Goal: Task Accomplishment & Management: Complete application form

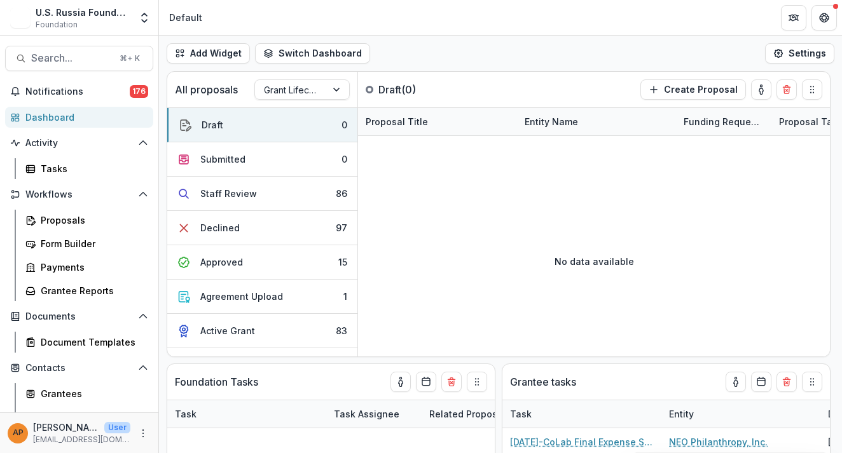
select select "******"
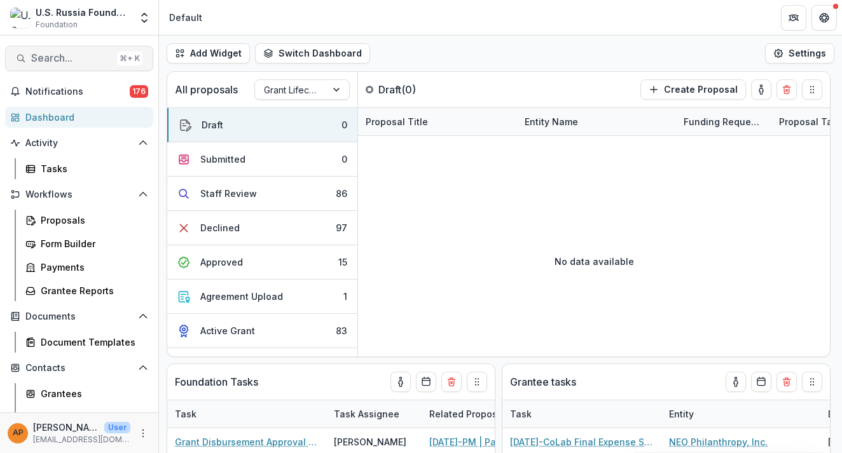
click at [49, 55] on span "Search..." at bounding box center [71, 58] width 81 height 12
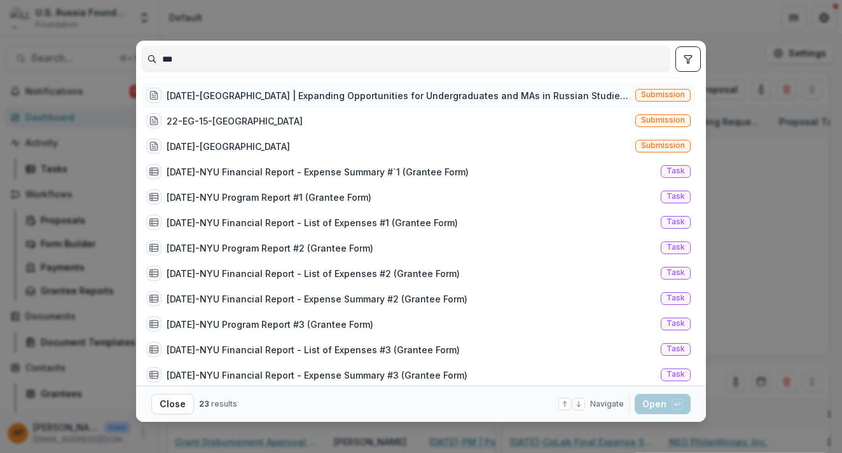
type input "***"
click at [232, 93] on div "[DATE]-[GEOGRAPHIC_DATA] | Expanding Opportunities for Undergraduates and MAs i…" at bounding box center [398, 95] width 463 height 13
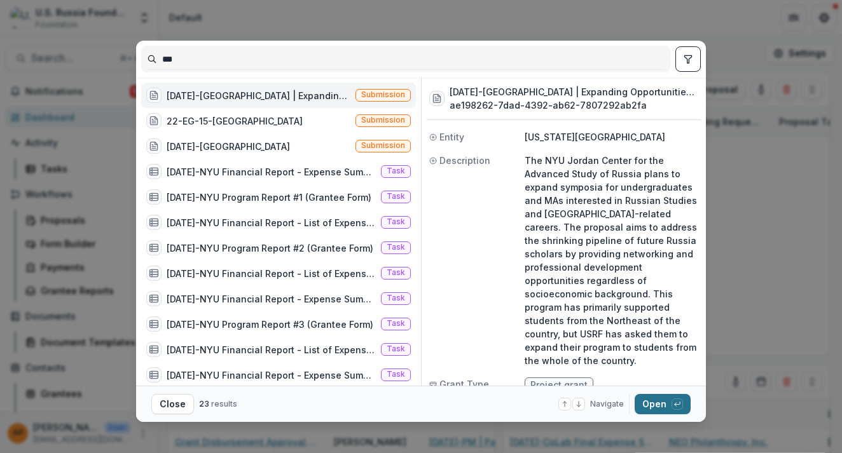
click at [664, 400] on button "Open with enter key" at bounding box center [662, 404] width 56 height 20
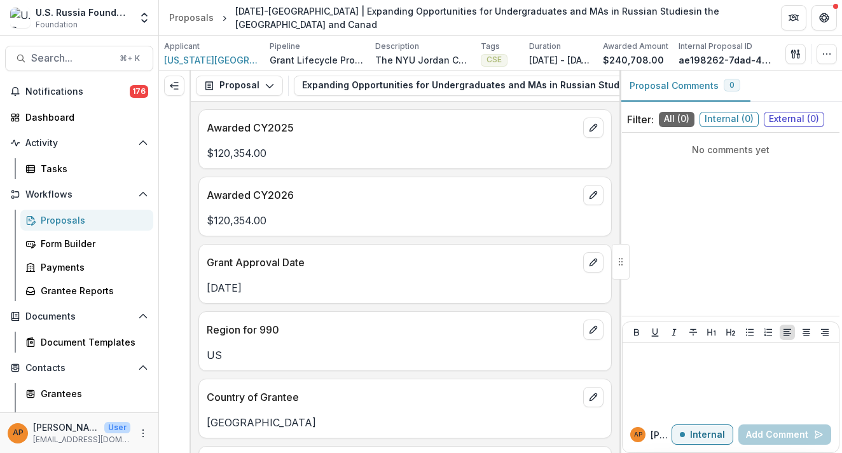
click at [545, 56] on p "Jan 1, 2025 - Dec 31, 2026" at bounding box center [561, 59] width 64 height 13
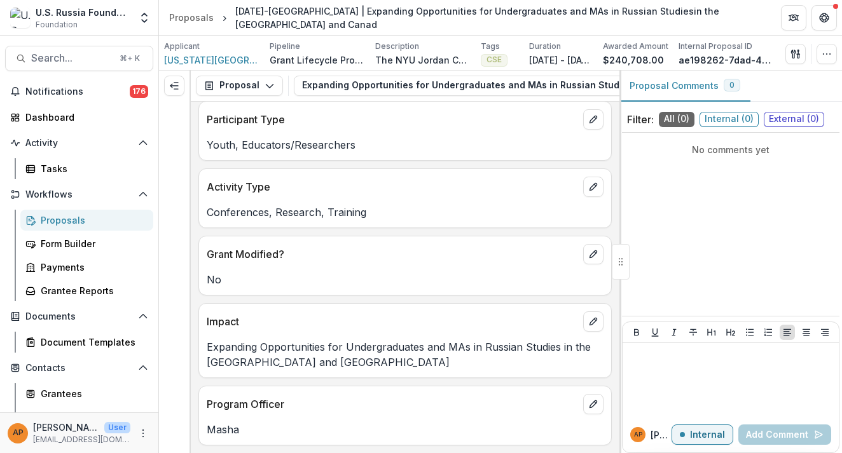
scroll to position [549, 0]
click at [236, 64] on span "New York University" at bounding box center [211, 59] width 95 height 13
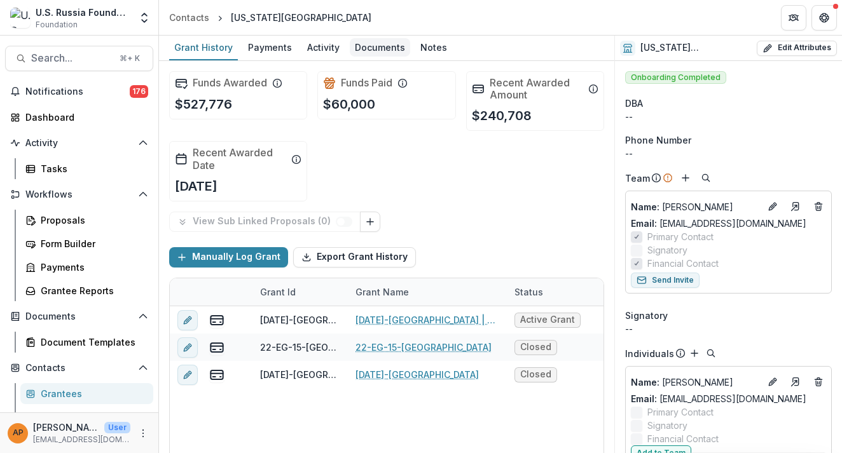
click at [373, 44] on div "Documents" at bounding box center [380, 47] width 60 height 18
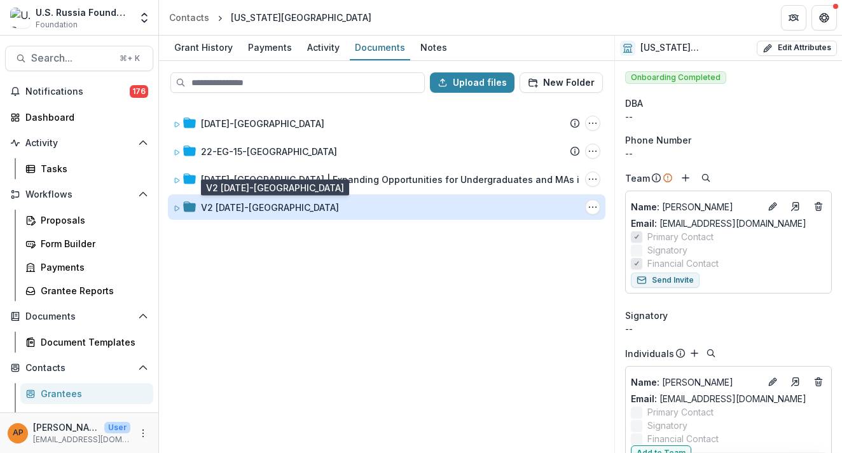
click at [237, 205] on div "V2 24-AUG-124-NYU" at bounding box center [270, 207] width 138 height 13
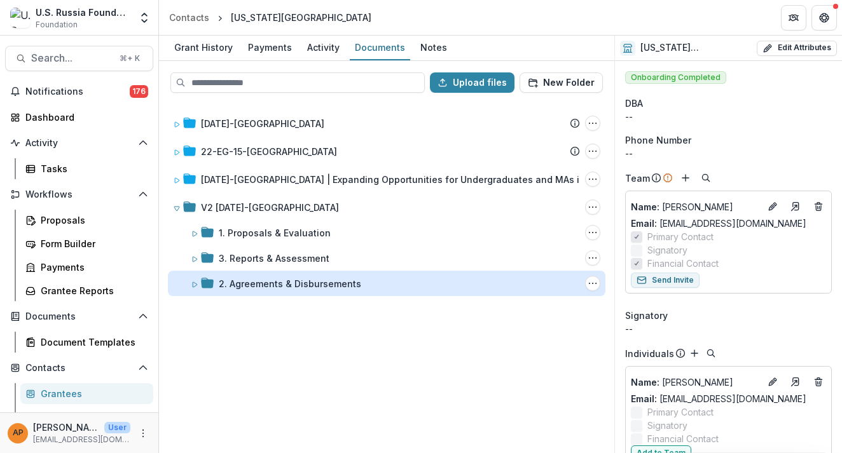
click at [283, 282] on div "2. Agreements & Disbursements" at bounding box center [290, 283] width 142 height 13
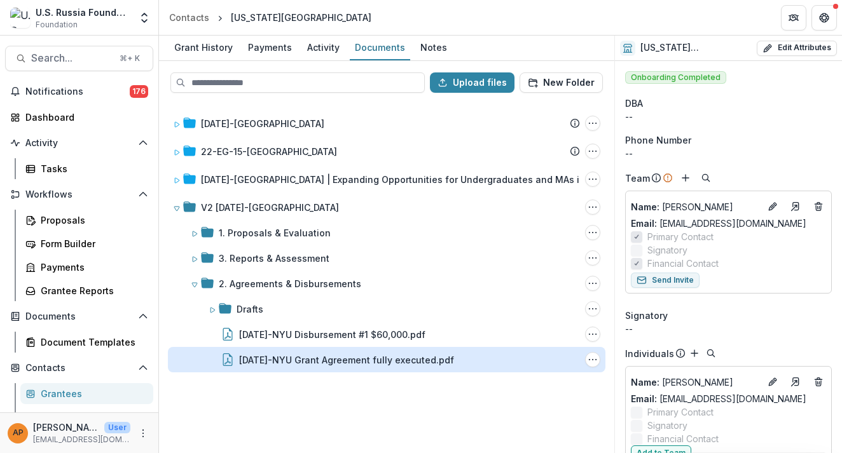
click at [346, 358] on div "24-AUG-124-NYU Grant Agreement fully executed.pdf" at bounding box center [346, 359] width 215 height 13
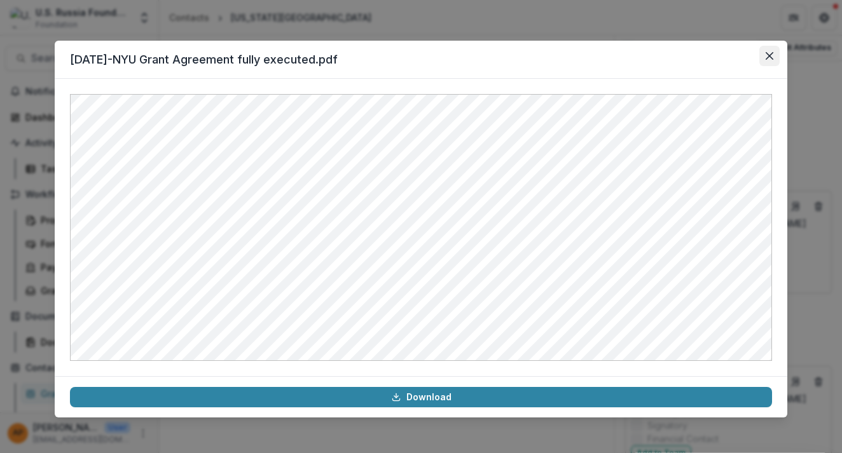
click at [771, 57] on icon "Close" at bounding box center [769, 56] width 8 height 8
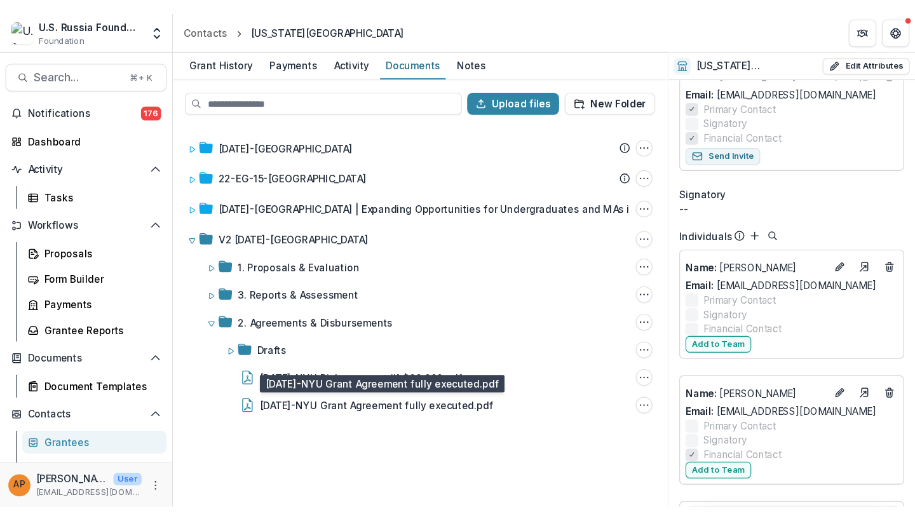
scroll to position [170, 0]
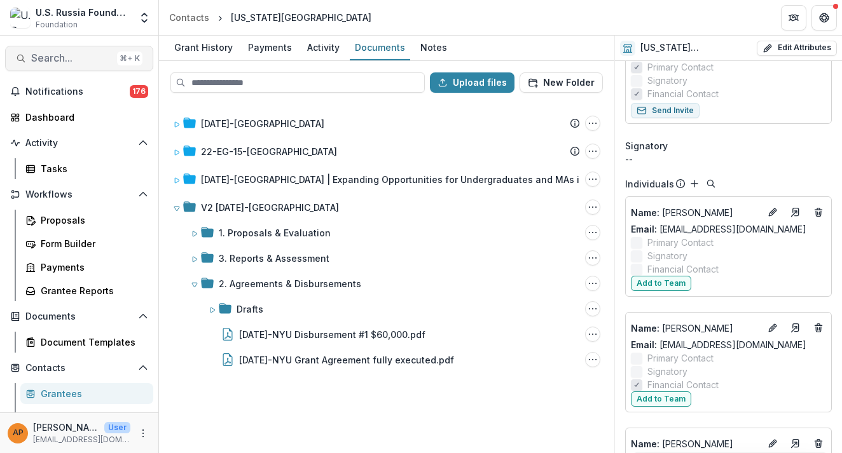
click at [74, 57] on span "Search..." at bounding box center [71, 58] width 81 height 12
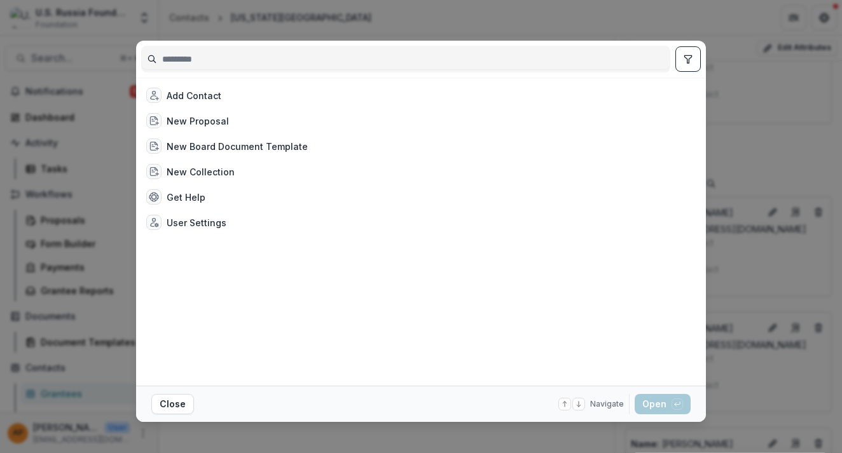
click at [65, 154] on div "Add Contact New Proposal New Board Document Template New Collection Get Help Us…" at bounding box center [421, 226] width 842 height 453
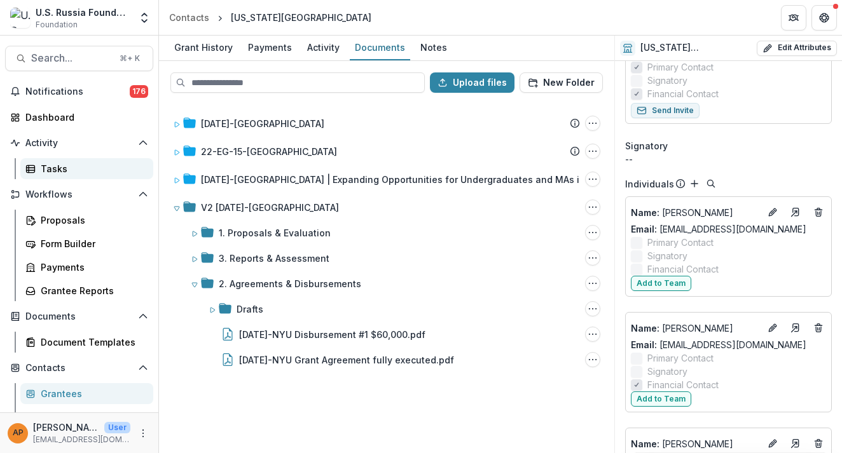
click at [53, 169] on div "Tasks" at bounding box center [92, 168] width 102 height 13
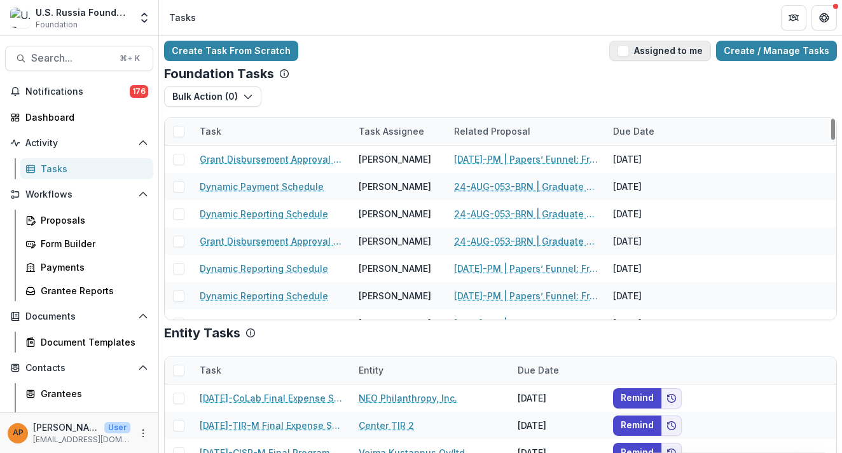
click at [625, 50] on span "button" at bounding box center [622, 50] width 11 height 11
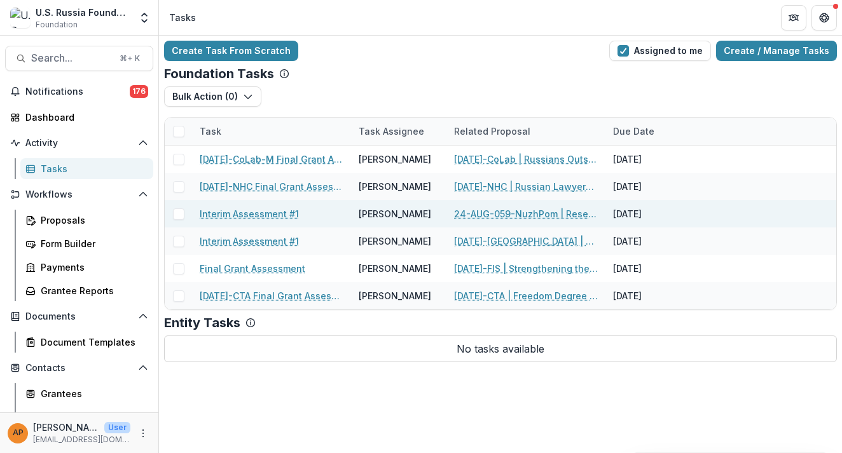
click at [570, 212] on link "24-AUG-059-NuzhPom | Research Bureau for Russian Civil Society" at bounding box center [526, 213] width 144 height 13
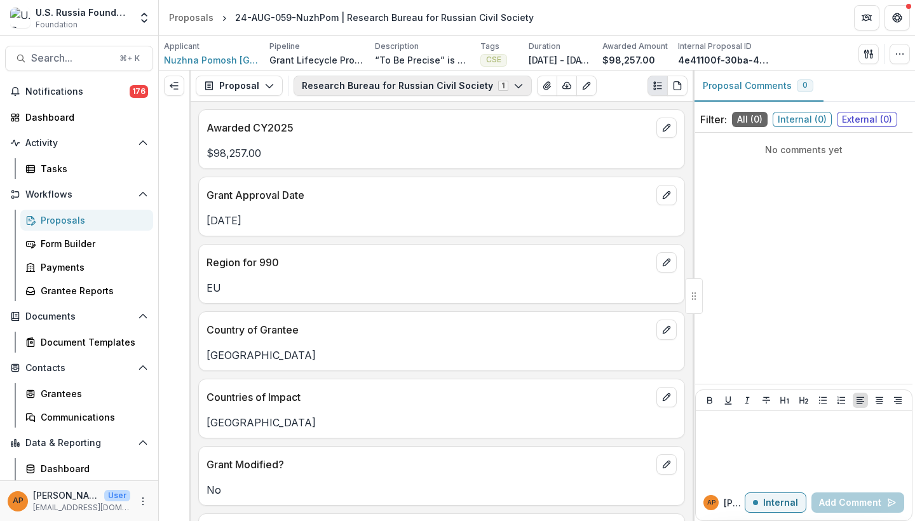
click at [324, 83] on button "Research Bureau for Russian Civil Society 1" at bounding box center [413, 86] width 238 height 20
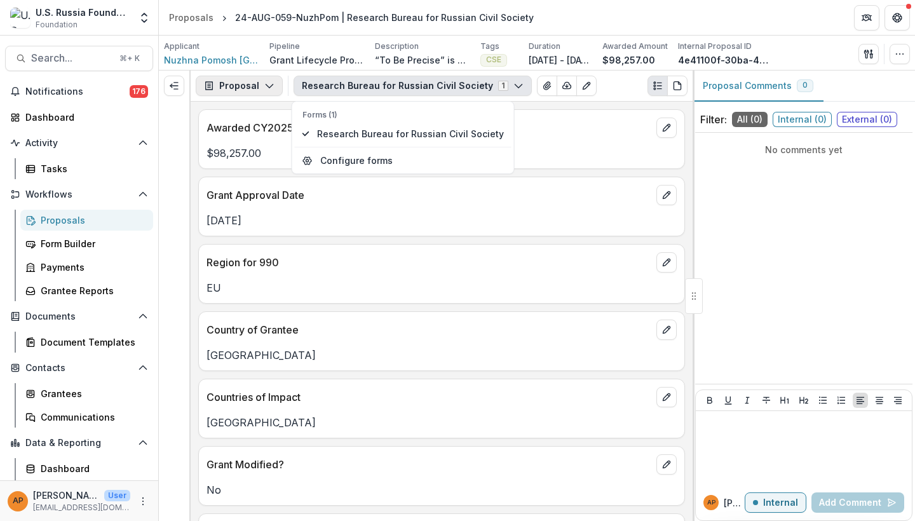
click at [256, 81] on button "Proposal" at bounding box center [239, 86] width 87 height 20
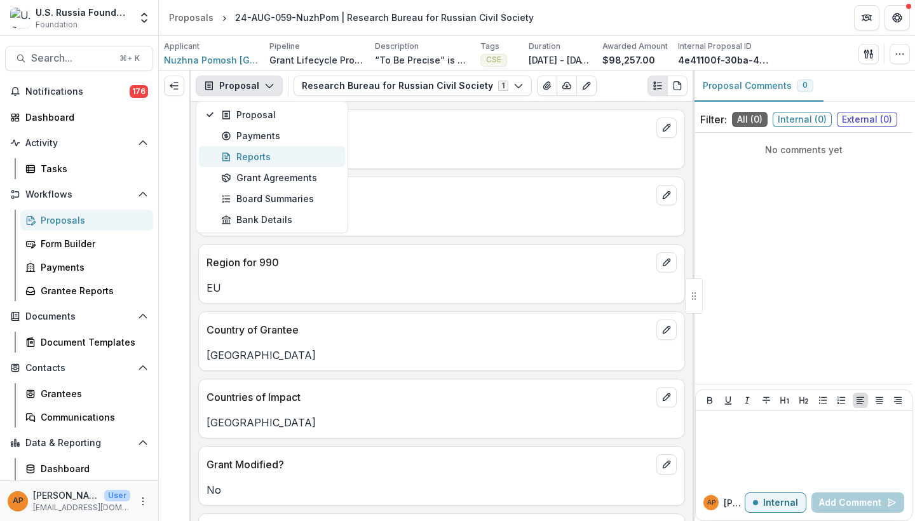
click at [285, 147] on button "Reports" at bounding box center [272, 156] width 146 height 21
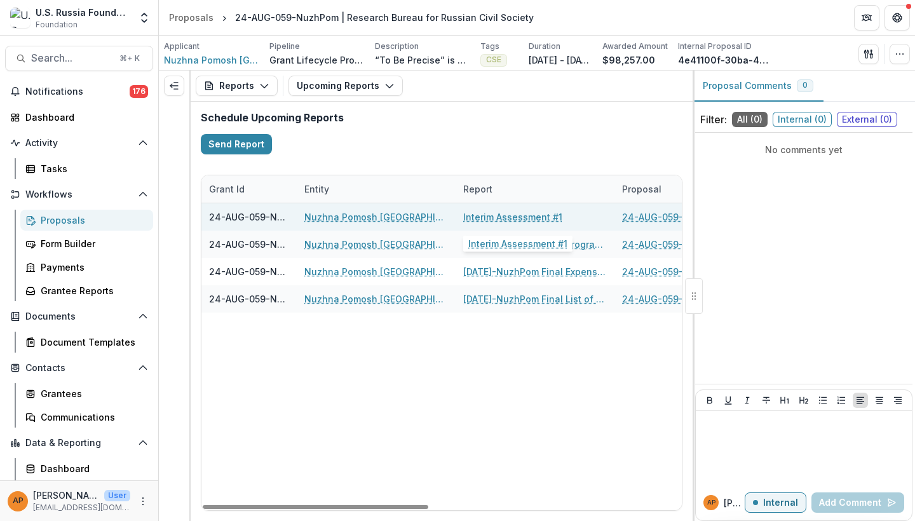
click at [518, 214] on link "Interim Assessment #1" at bounding box center [512, 216] width 99 height 13
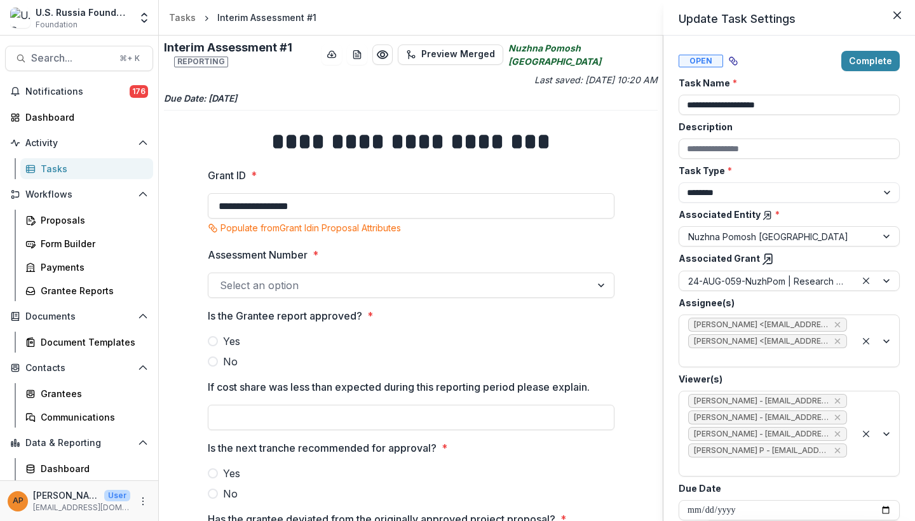
click at [394, 280] on div "**********" at bounding box center [457, 260] width 915 height 521
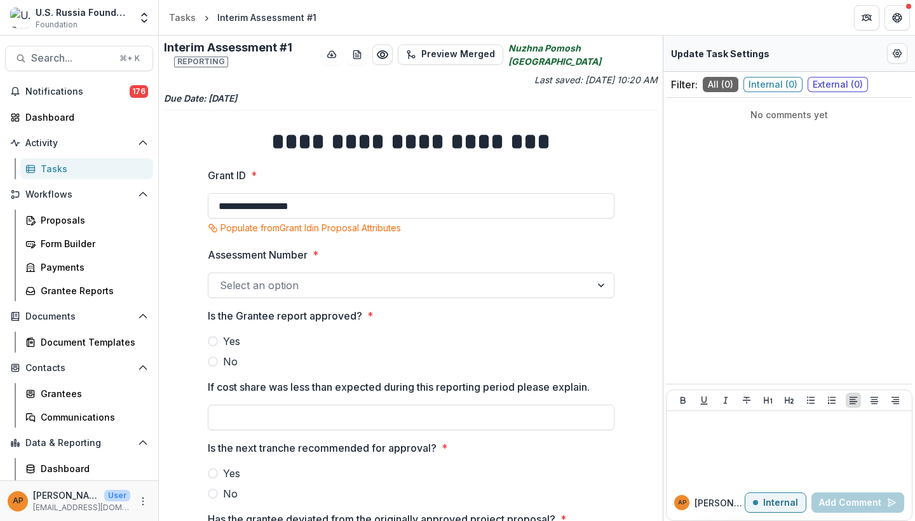
click at [328, 278] on div at bounding box center [400, 285] width 360 height 18
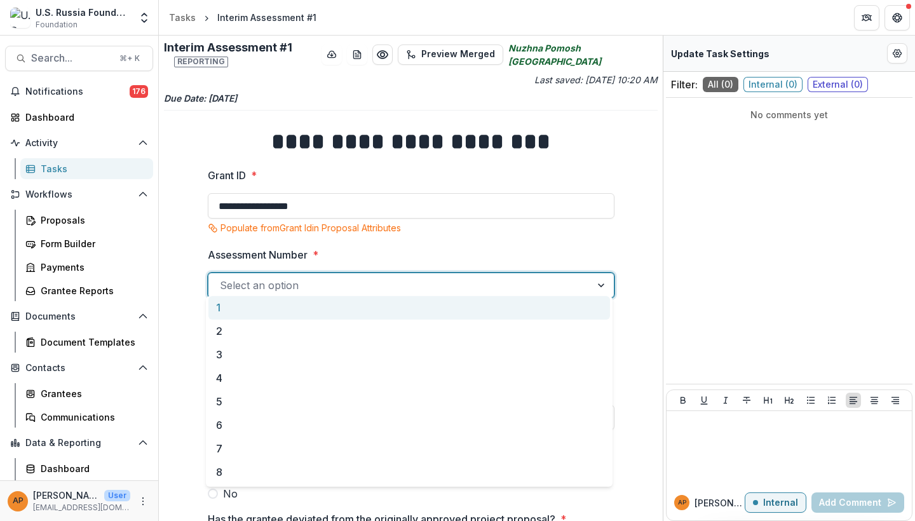
click at [273, 309] on div "1" at bounding box center [409, 308] width 402 height 24
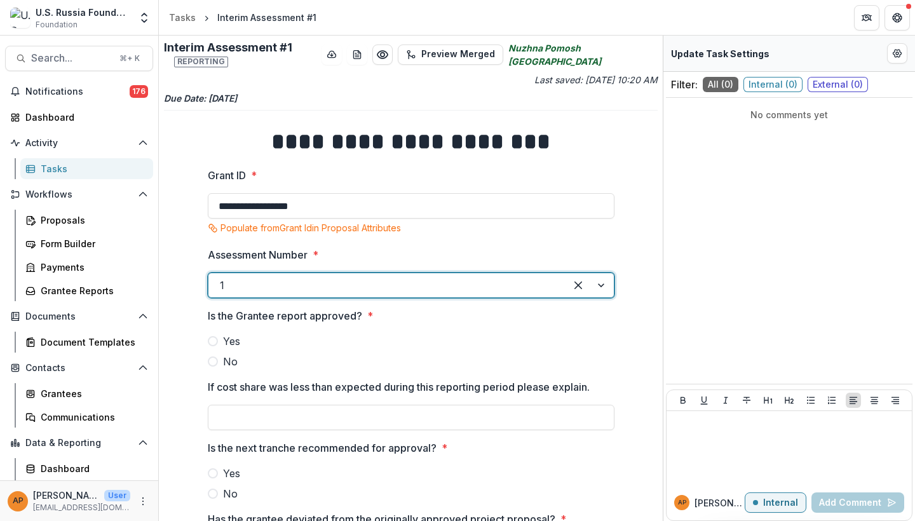
click at [212, 336] on span at bounding box center [213, 341] width 10 height 10
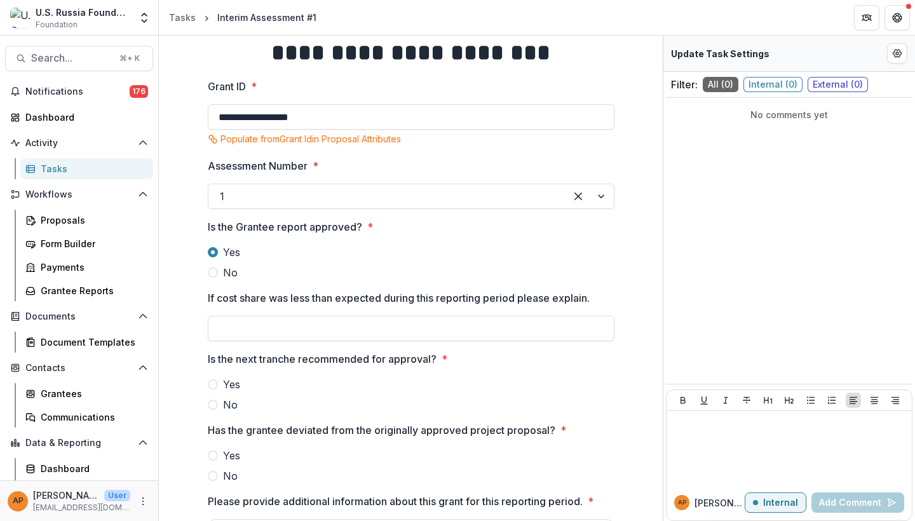
scroll to position [100, 0]
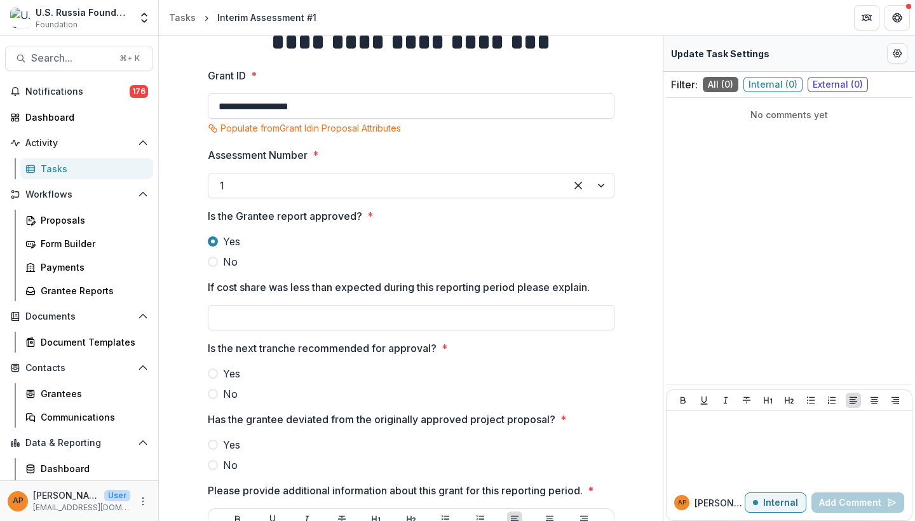
click at [224, 369] on span "Yes" at bounding box center [231, 373] width 17 height 15
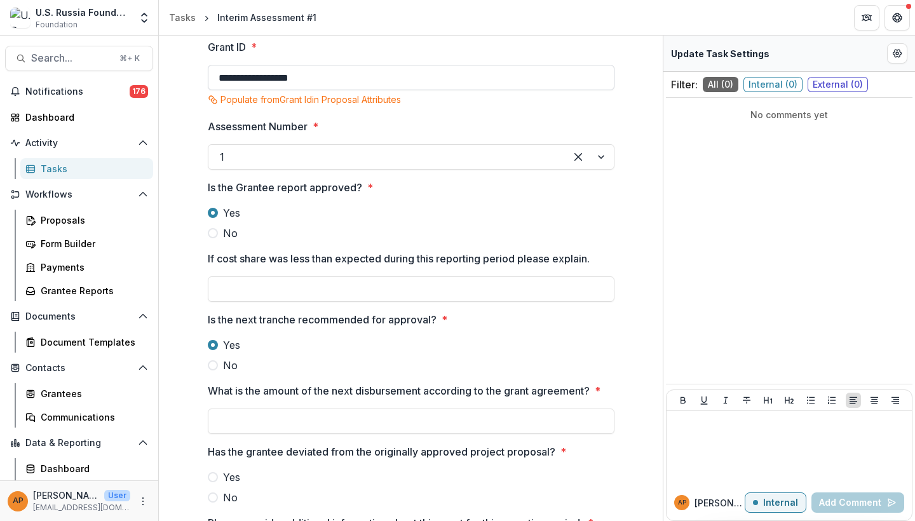
scroll to position [131, 0]
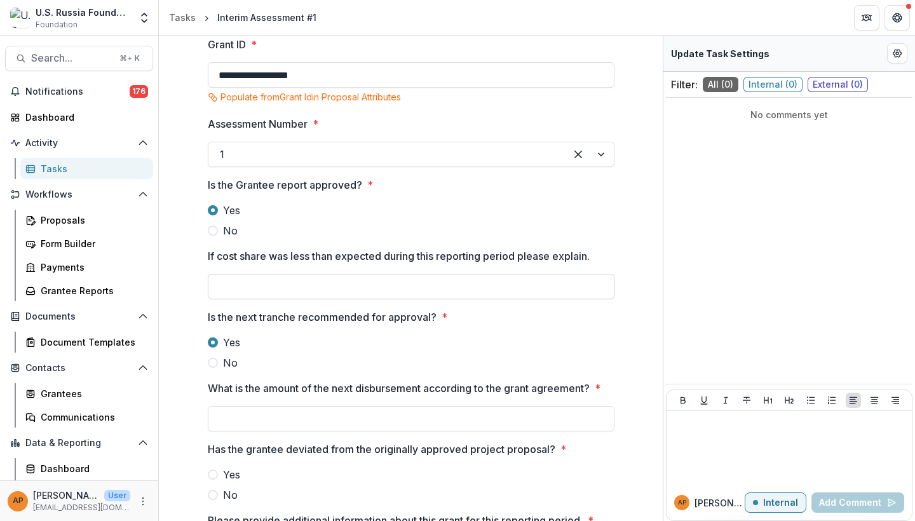
click at [287, 275] on input "If cost share was less than expected during this reporting period please explai…" at bounding box center [411, 286] width 407 height 25
click at [273, 425] on div "**********" at bounding box center [411, 386] width 407 height 802
click at [274, 419] on input "What is the amount of the next disbursement according to the grant agreement? *" at bounding box center [411, 418] width 407 height 25
type input "*******"
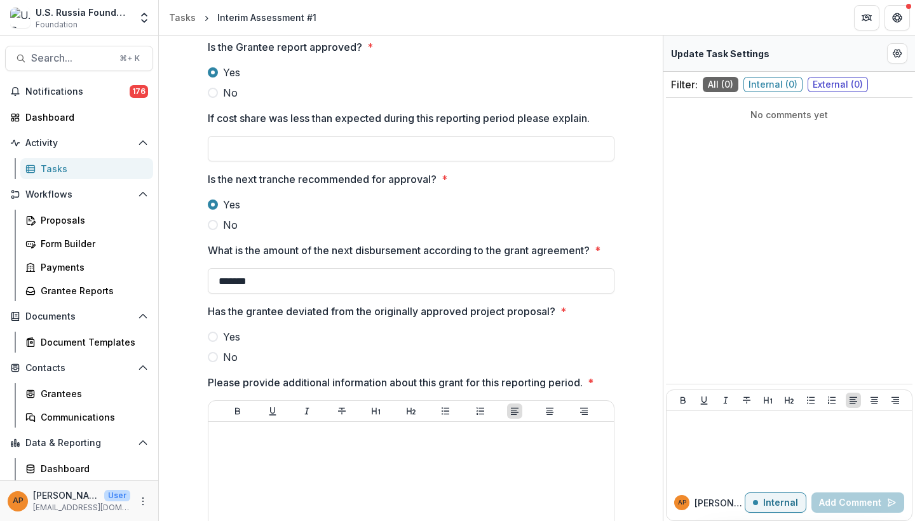
scroll to position [288, 0]
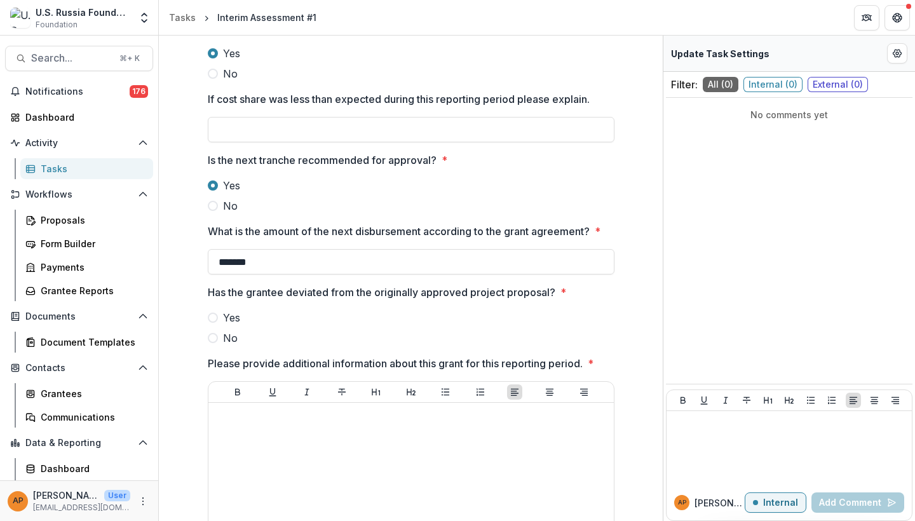
click at [231, 334] on span "No" at bounding box center [230, 338] width 15 height 15
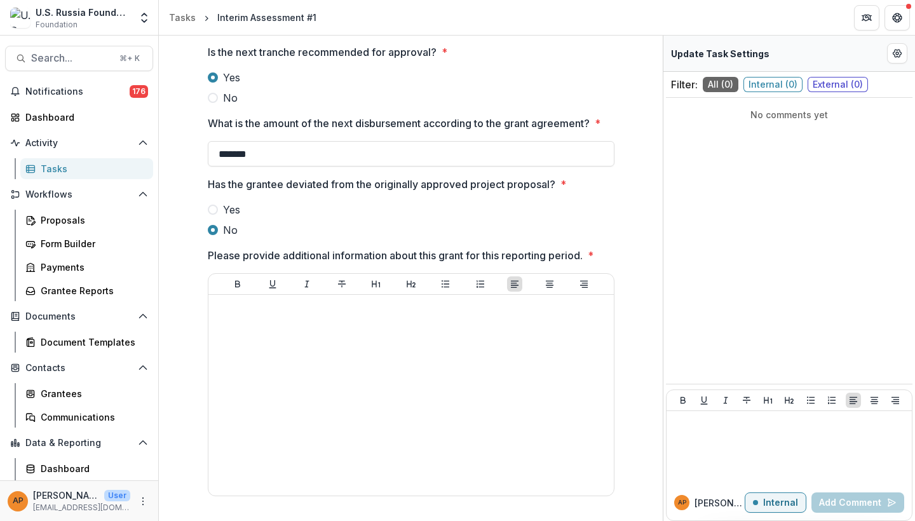
scroll to position [395, 0]
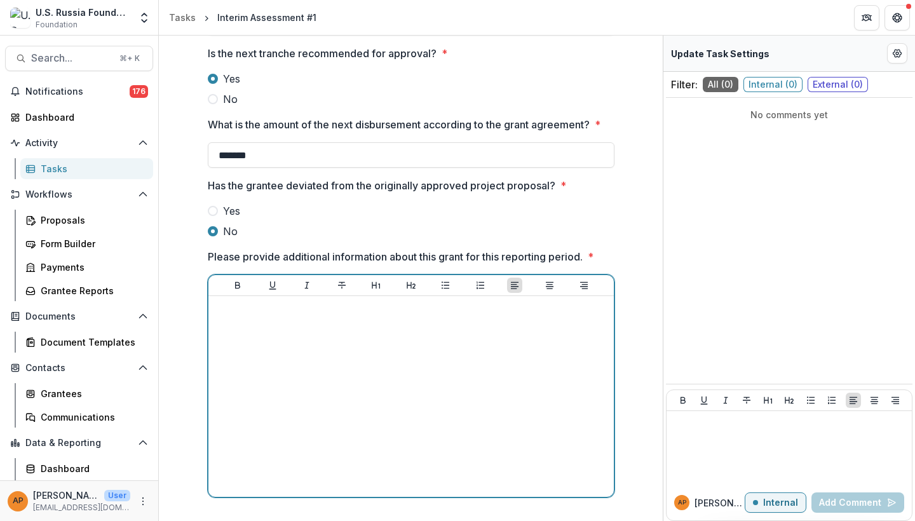
click at [360, 326] on div at bounding box center [411, 396] width 395 height 191
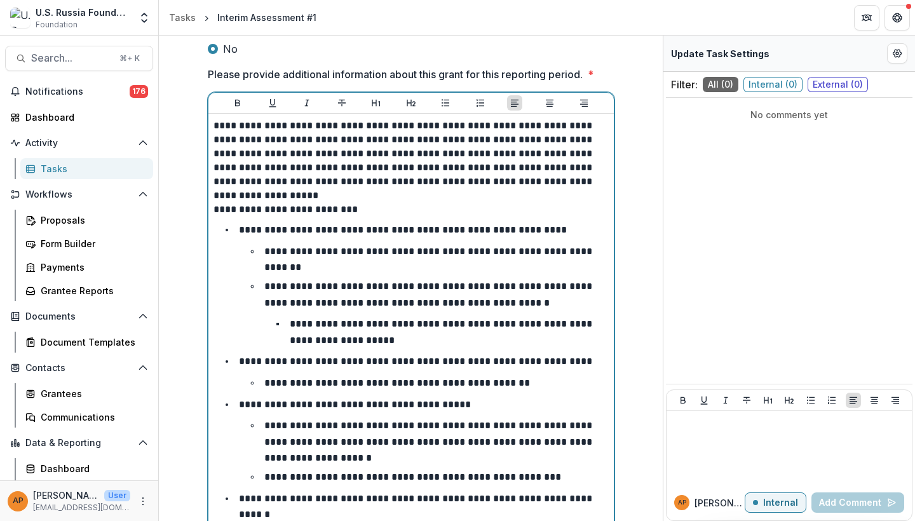
scroll to position [577, 0]
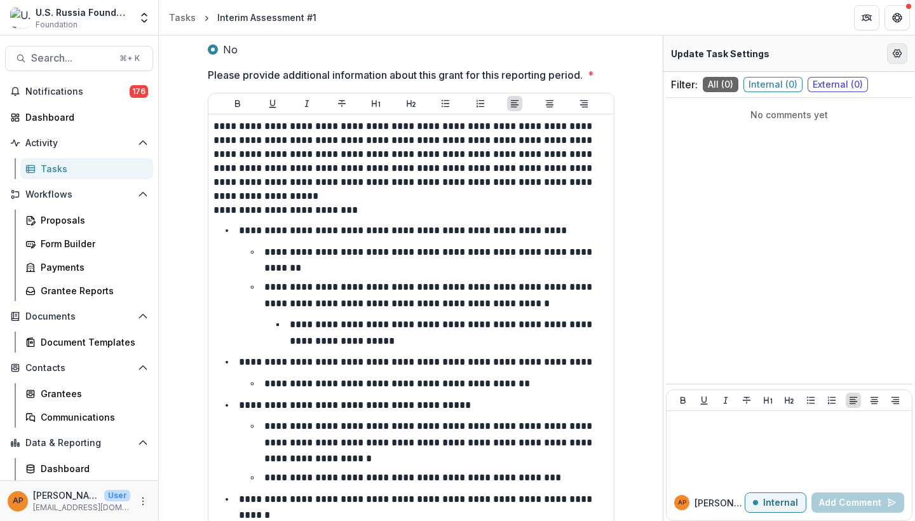
click at [841, 54] on button "Edit Form Settings" at bounding box center [897, 53] width 20 height 20
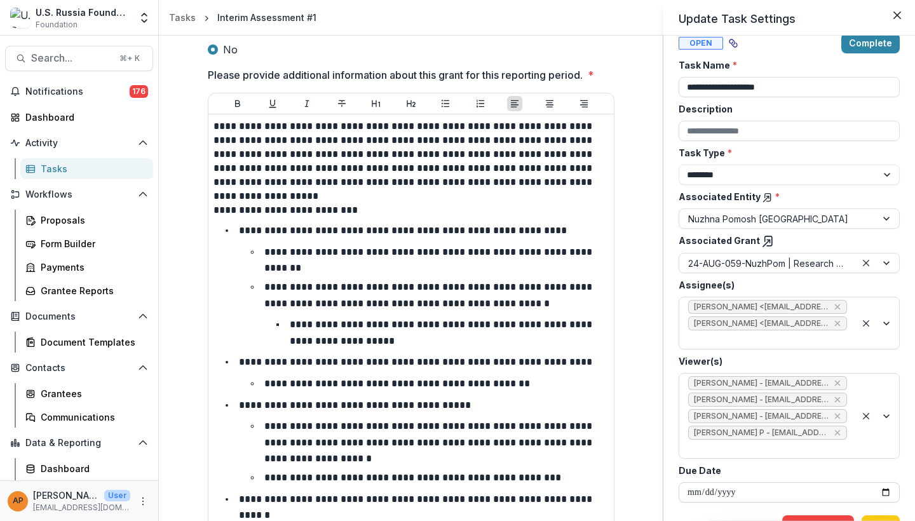
scroll to position [17, 0]
click at [841, 453] on button "Save" at bounding box center [881, 527] width 38 height 20
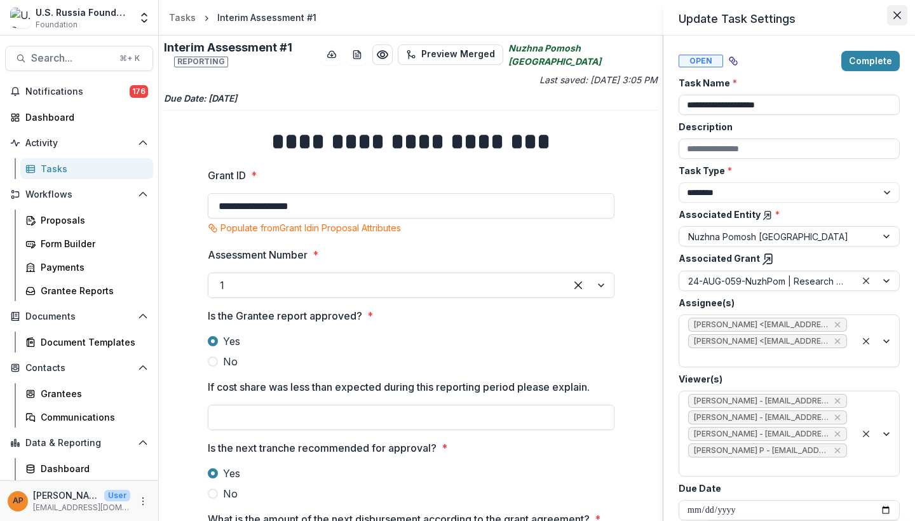
click at [841, 11] on button "Close" at bounding box center [897, 15] width 20 height 20
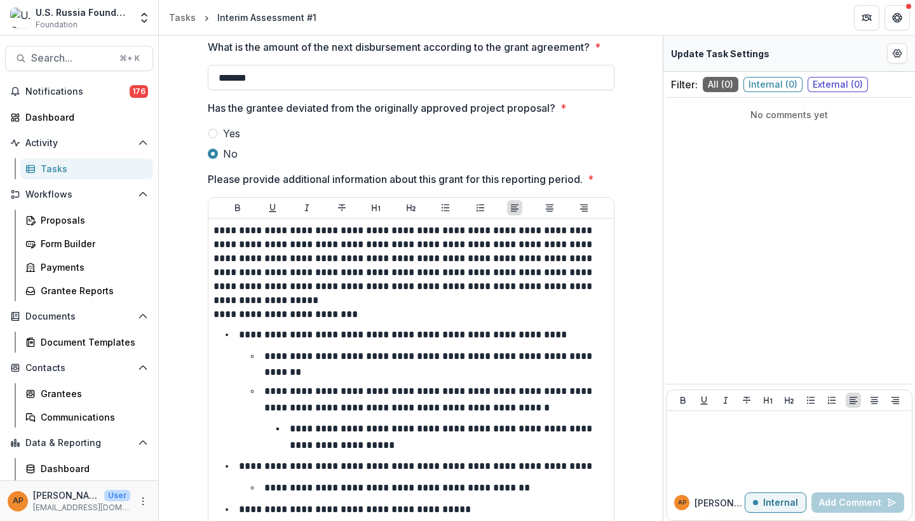
scroll to position [481, 0]
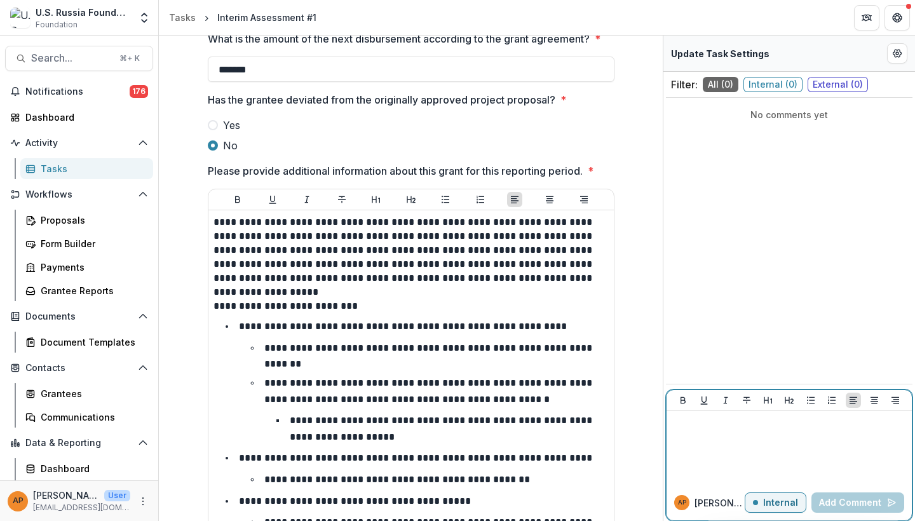
click at [713, 449] on div at bounding box center [789, 448] width 235 height 64
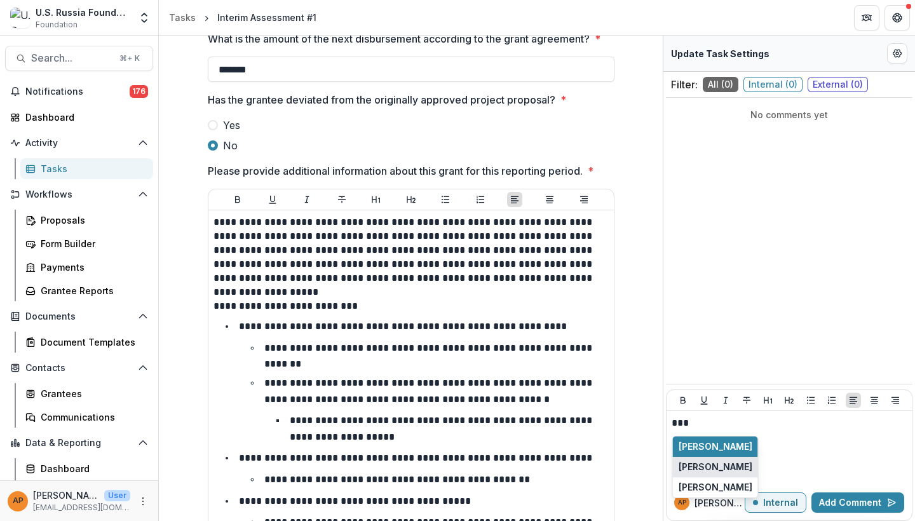
click at [733, 453] on button "[PERSON_NAME]" at bounding box center [715, 467] width 85 height 20
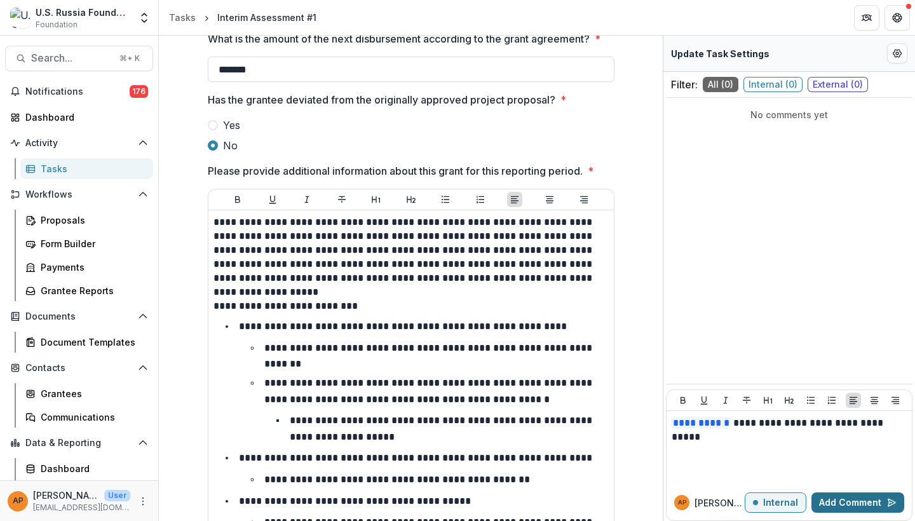
click at [841, 453] on button "Add Comment" at bounding box center [858, 503] width 93 height 20
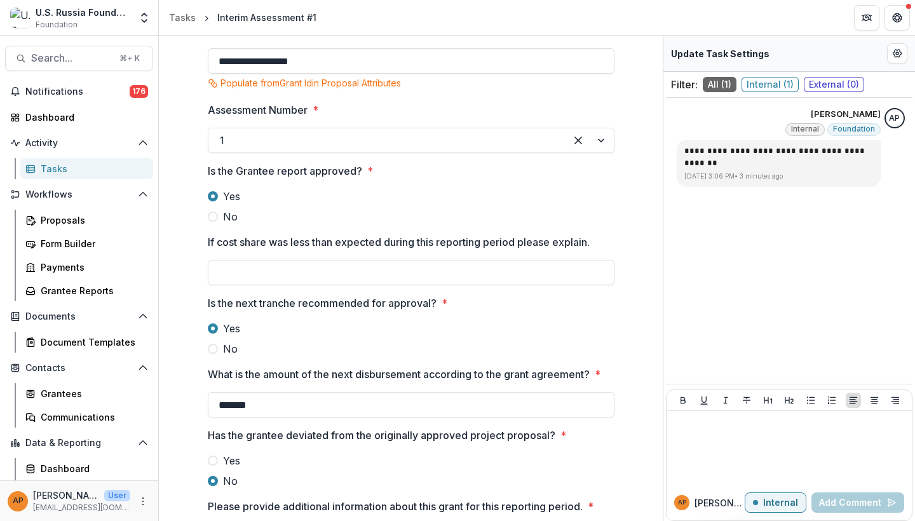
scroll to position [27, 0]
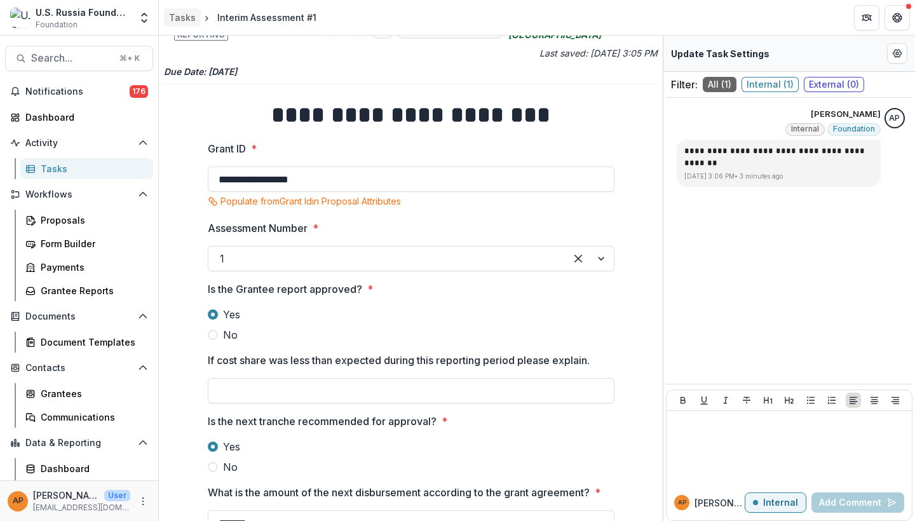
click at [185, 17] on div "Tasks" at bounding box center [182, 17] width 27 height 13
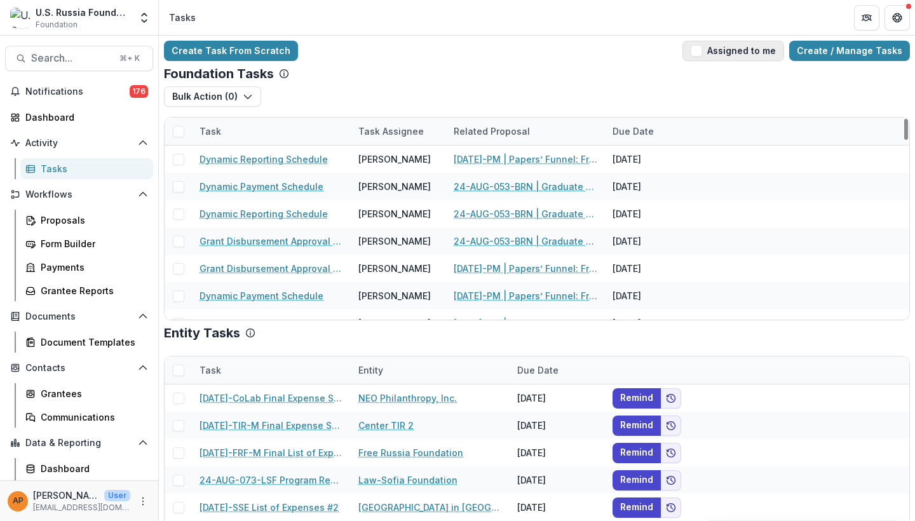
click at [718, 50] on button "Assigned to me" at bounding box center [734, 51] width 102 height 20
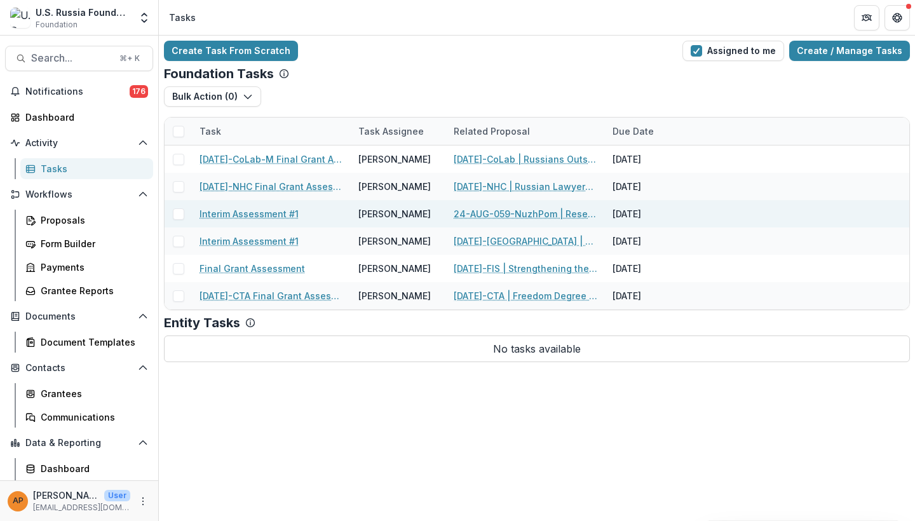
click at [555, 212] on link "24-AUG-059-NuzhPom | Research Bureau for Russian Civil Society" at bounding box center [526, 213] width 144 height 13
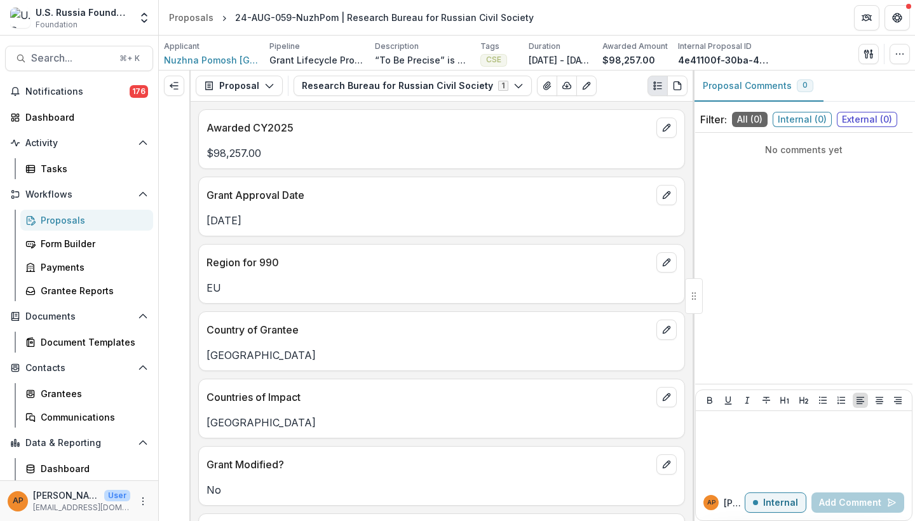
click at [69, 182] on div "Notifications 176 Dashboard Activity Tasks Workflows Proposals Form Builder Pay…" at bounding box center [79, 303] width 158 height 445
click at [65, 171] on div "Tasks" at bounding box center [92, 168] width 102 height 13
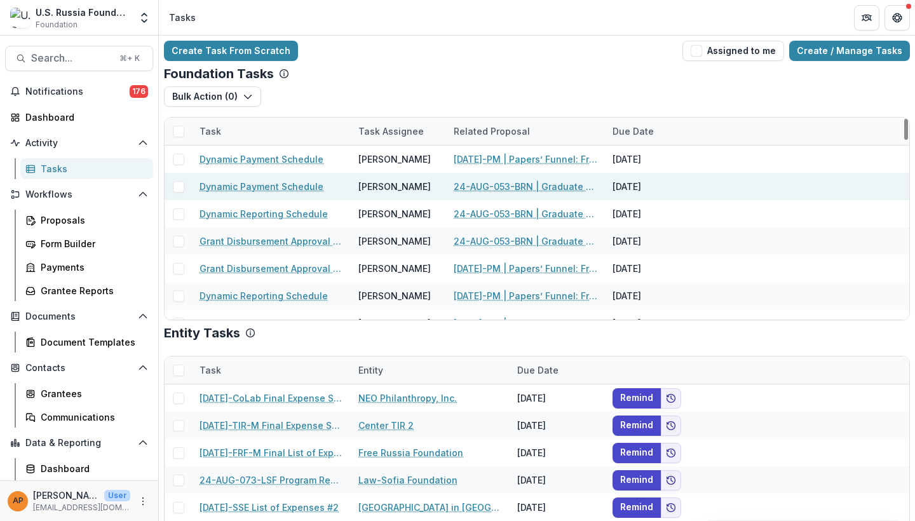
scroll to position [1, 0]
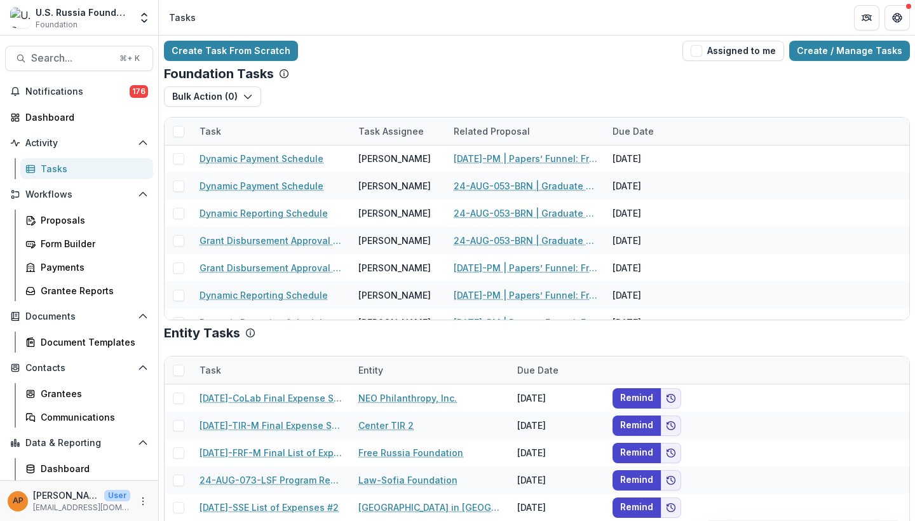
click at [356, 97] on div "Bulk Action ( 0 ) Reporting Schedule Tasks" at bounding box center [537, 101] width 746 height 31
click at [740, 51] on button "Assigned to me" at bounding box center [734, 51] width 102 height 20
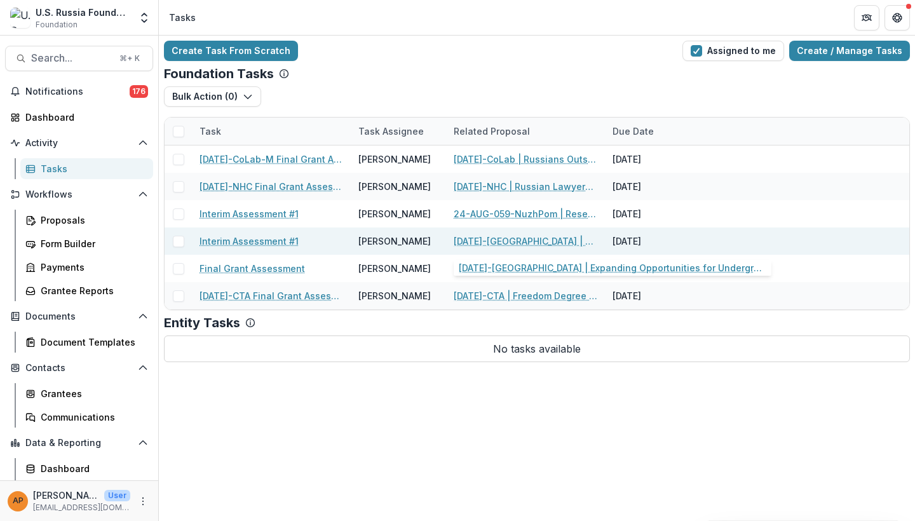
click at [557, 235] on link "[DATE]-[GEOGRAPHIC_DATA] | Expanding Opportunities for Undergraduates and MAs i…" at bounding box center [526, 241] width 144 height 13
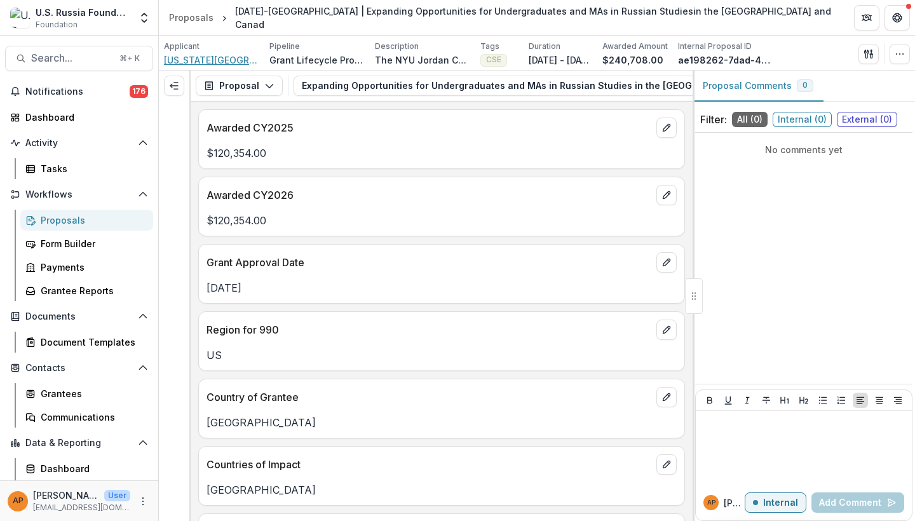
click at [236, 61] on span "[US_STATE][GEOGRAPHIC_DATA]" at bounding box center [211, 59] width 95 height 13
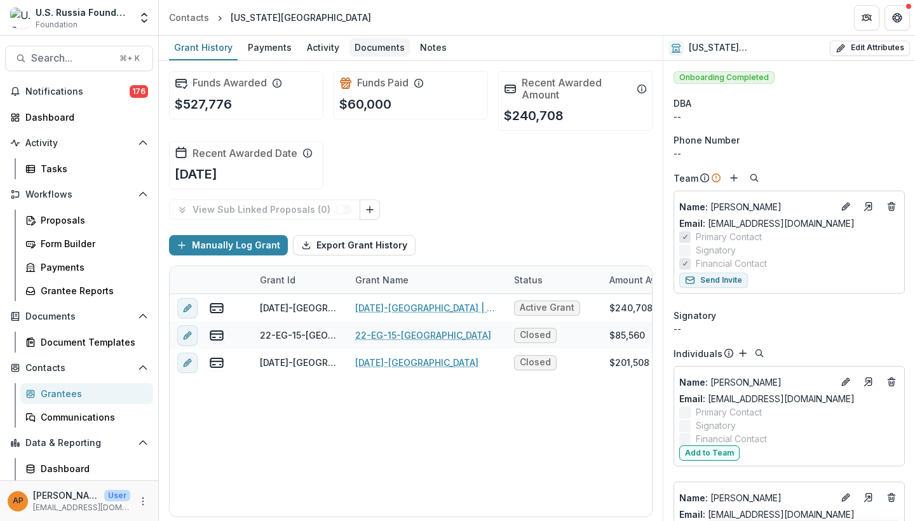
click at [369, 46] on div "Documents" at bounding box center [380, 47] width 60 height 18
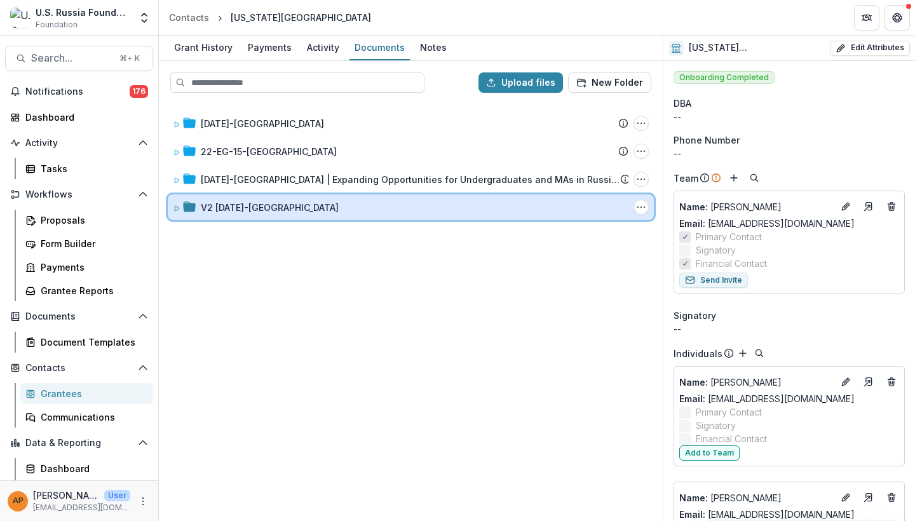
click at [306, 217] on div "V2 24-AUG-124-NYU Folder Options Rename Add Subfolder Delete" at bounding box center [411, 206] width 486 height 25
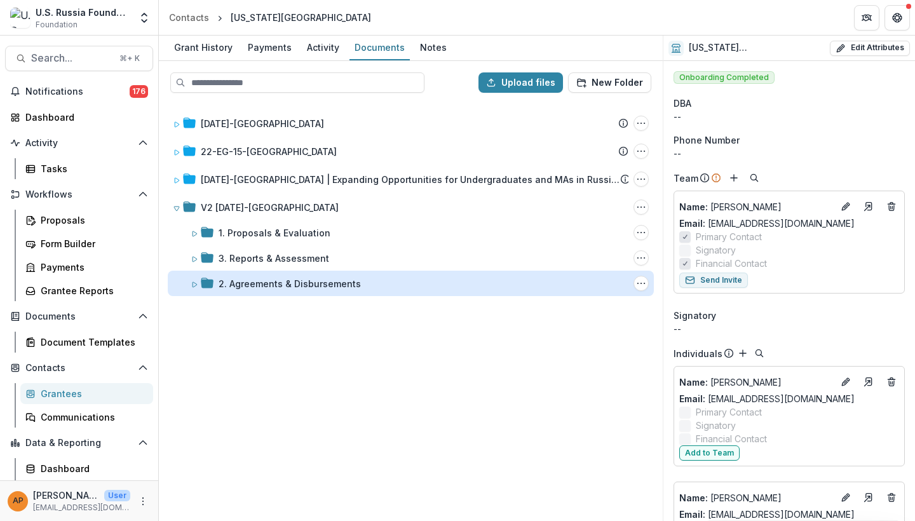
click at [300, 285] on div "2. Agreements & Disbursements" at bounding box center [290, 283] width 142 height 13
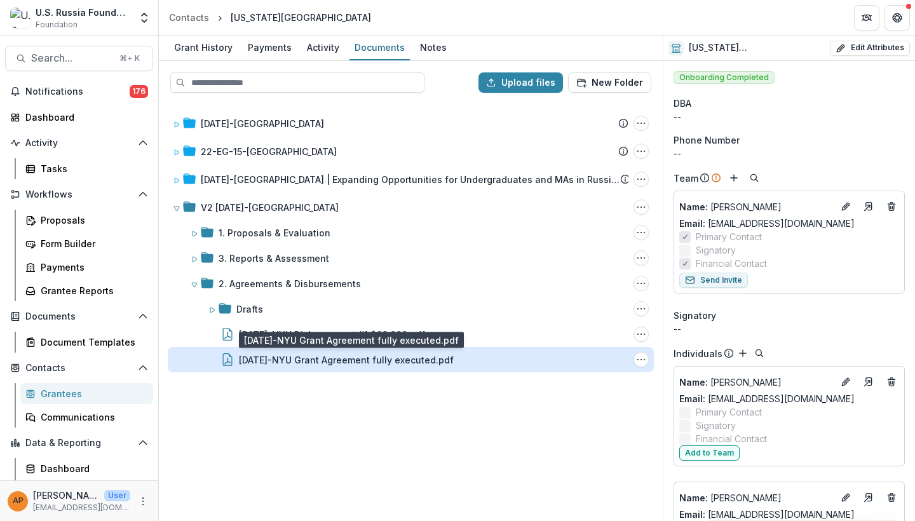
click at [310, 357] on div "24-AUG-124-NYU Grant Agreement fully executed.pdf" at bounding box center [346, 359] width 215 height 13
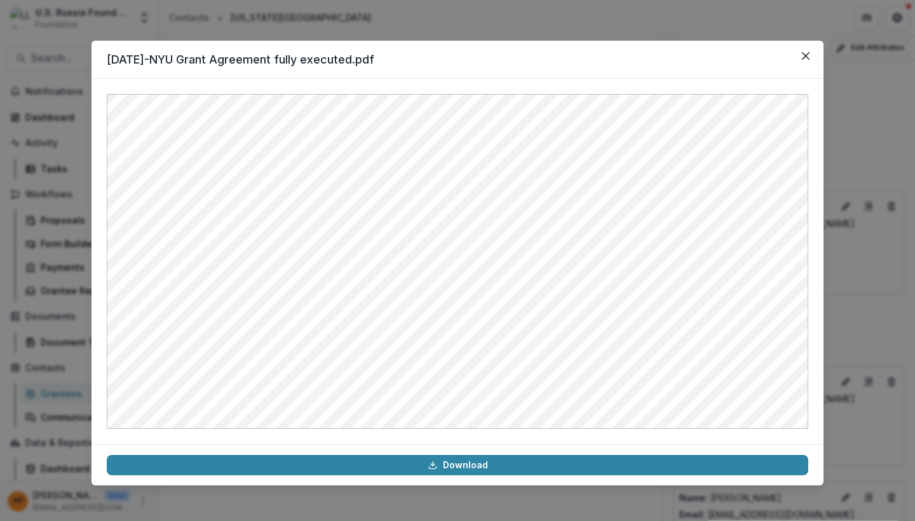
click at [793, 56] on header "24-AUG-124-NYU Grant Agreement fully executed.pdf" at bounding box center [458, 60] width 732 height 38
click at [796, 56] on button "Close" at bounding box center [806, 56] width 20 height 20
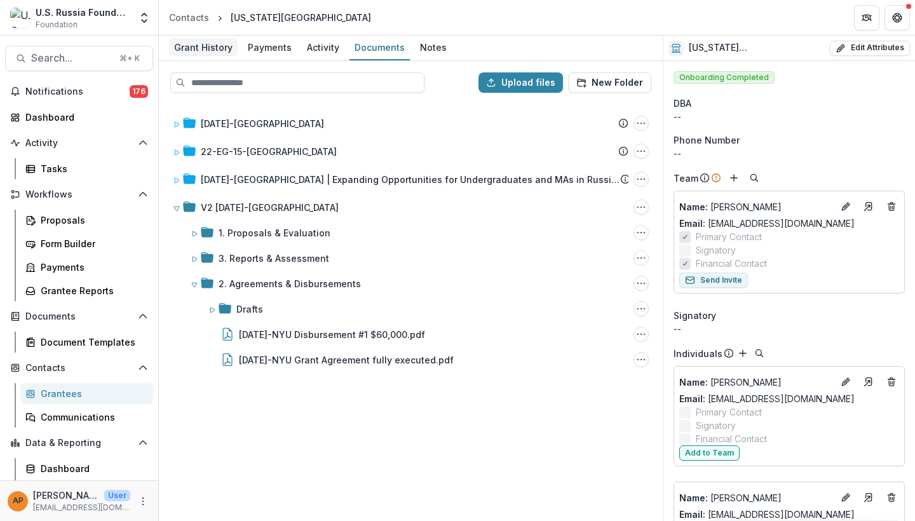
click at [208, 49] on div "Grant History" at bounding box center [203, 47] width 69 height 18
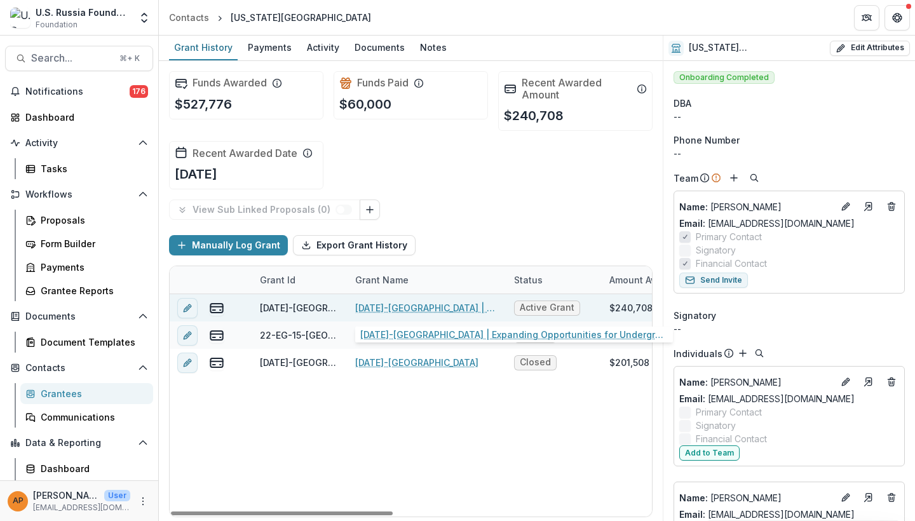
click at [419, 309] on link "[DATE]-[GEOGRAPHIC_DATA] | Expanding Opportunities for Undergraduates and MAs i…" at bounding box center [427, 307] width 144 height 13
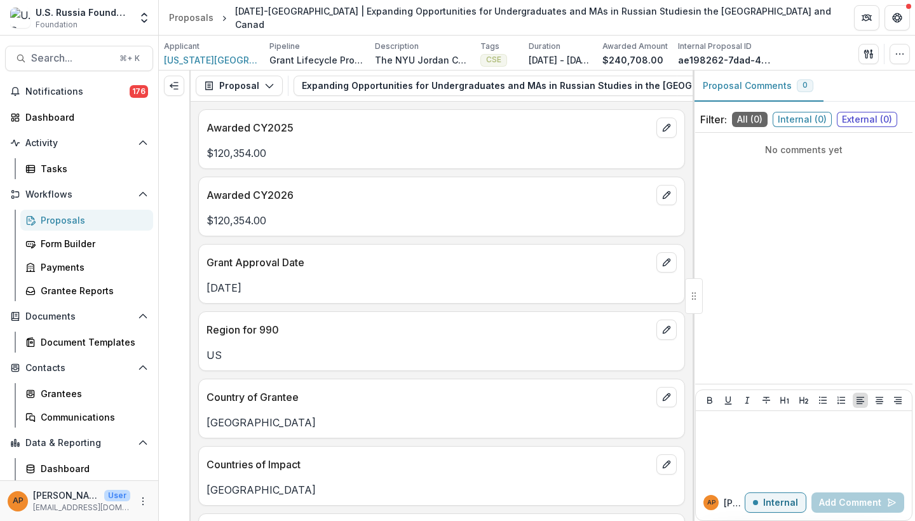
scroll to position [6, 0]
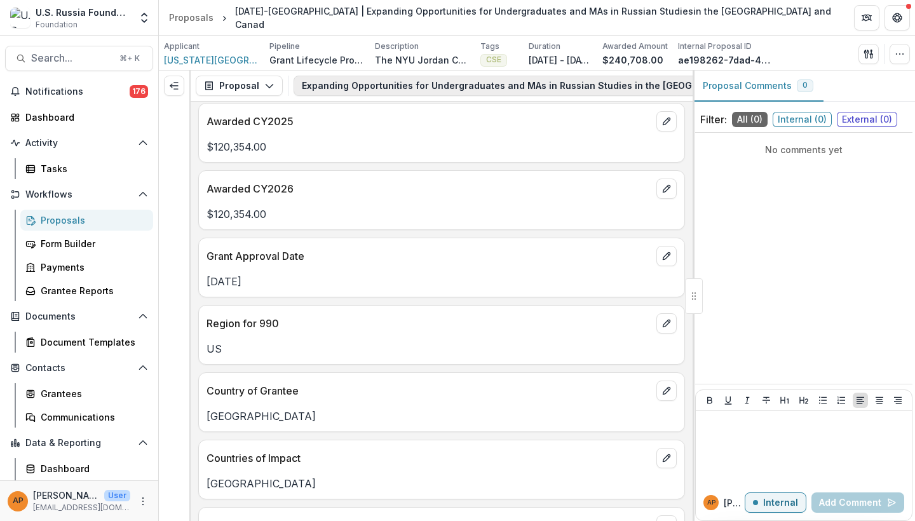
click at [326, 84] on button "Expanding Opportunities for Undergraduates and MAs in Russian Studies in the US…" at bounding box center [570, 86] width 552 height 20
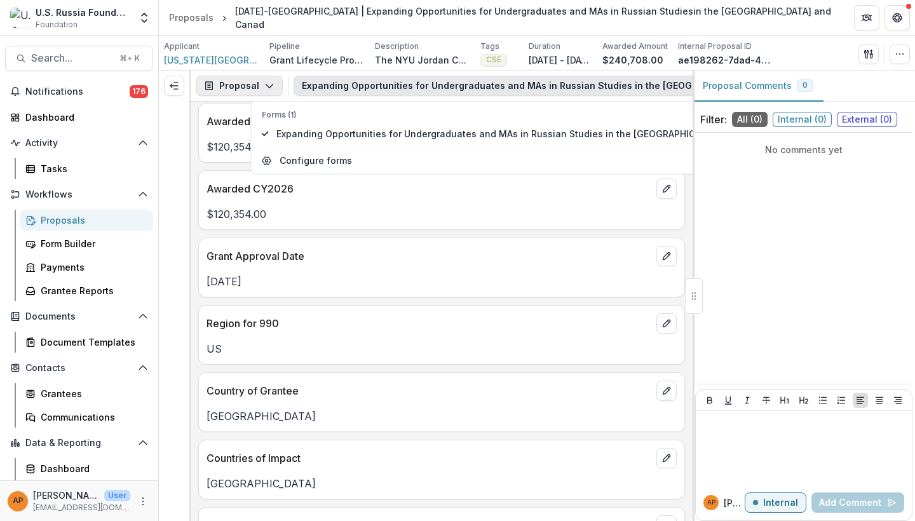
click at [228, 90] on button "Proposal" at bounding box center [239, 86] width 87 height 20
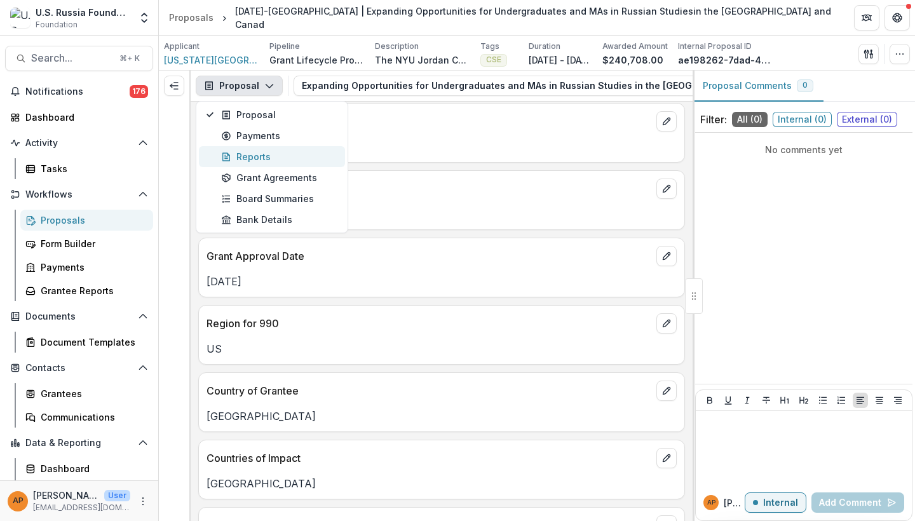
click at [266, 160] on div "Reports" at bounding box center [279, 156] width 116 height 13
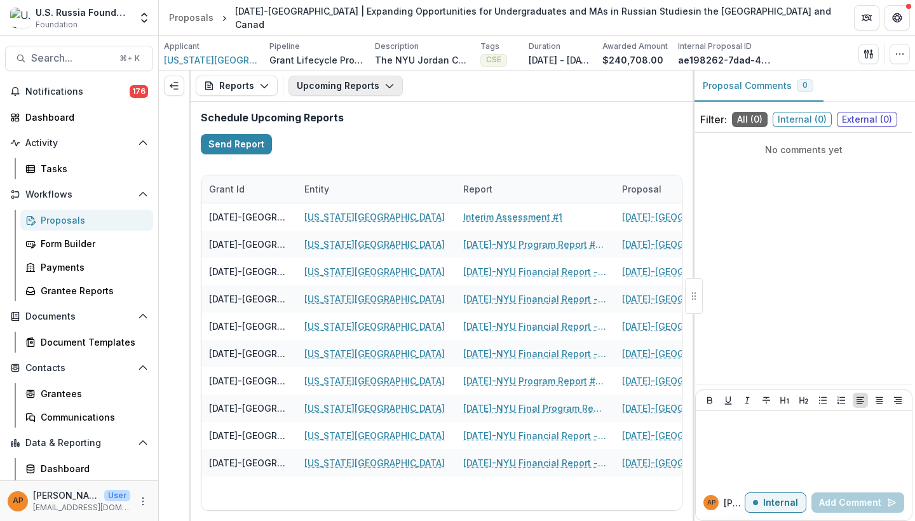
click at [385, 87] on icon "button" at bounding box center [390, 86] width 10 height 10
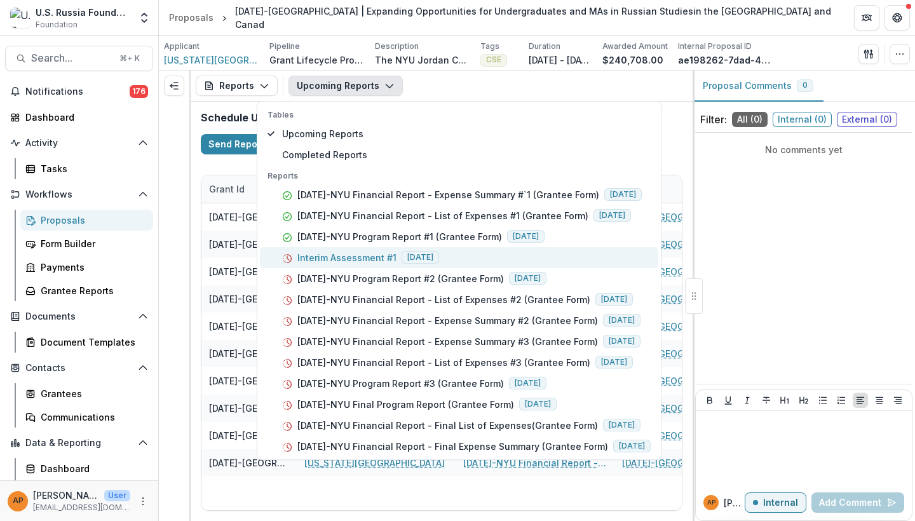
click at [381, 263] on p "Interim Assessment #1" at bounding box center [346, 257] width 99 height 13
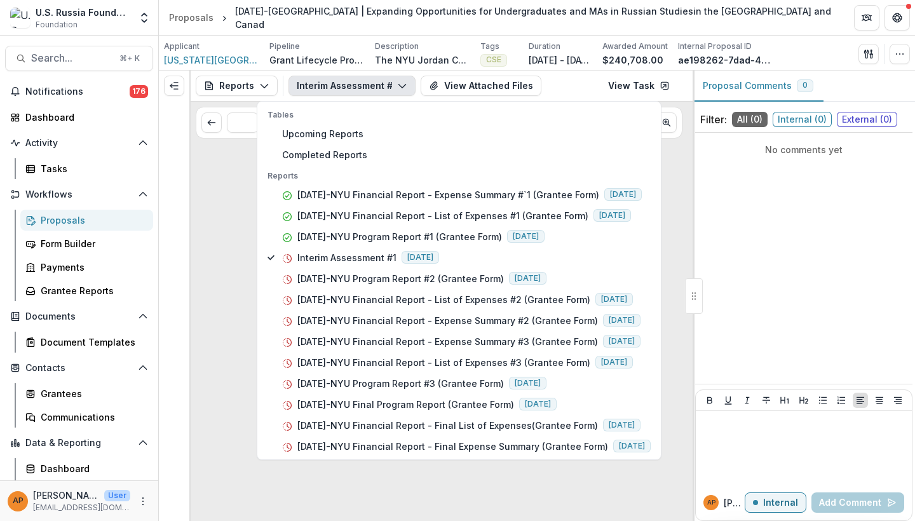
click at [224, 259] on div "Loading..." at bounding box center [442, 333] width 502 height 378
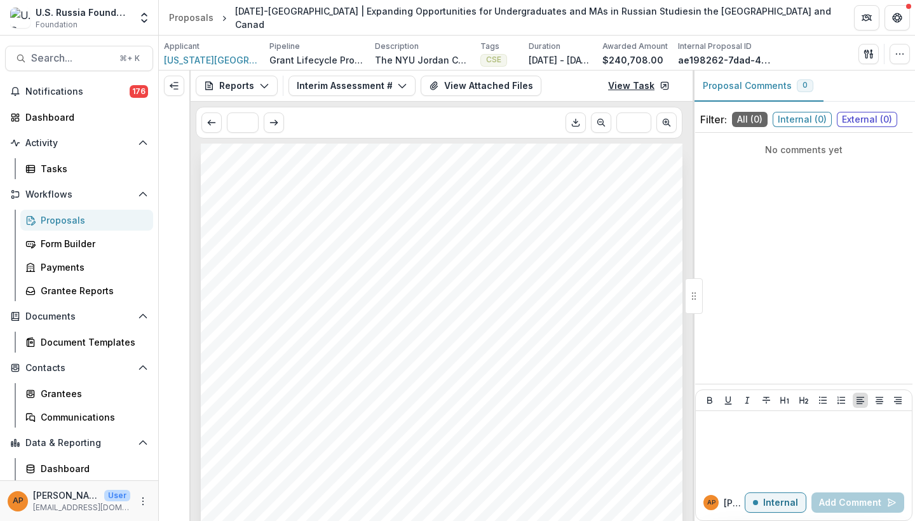
click at [625, 88] on link "View Task" at bounding box center [639, 86] width 77 height 20
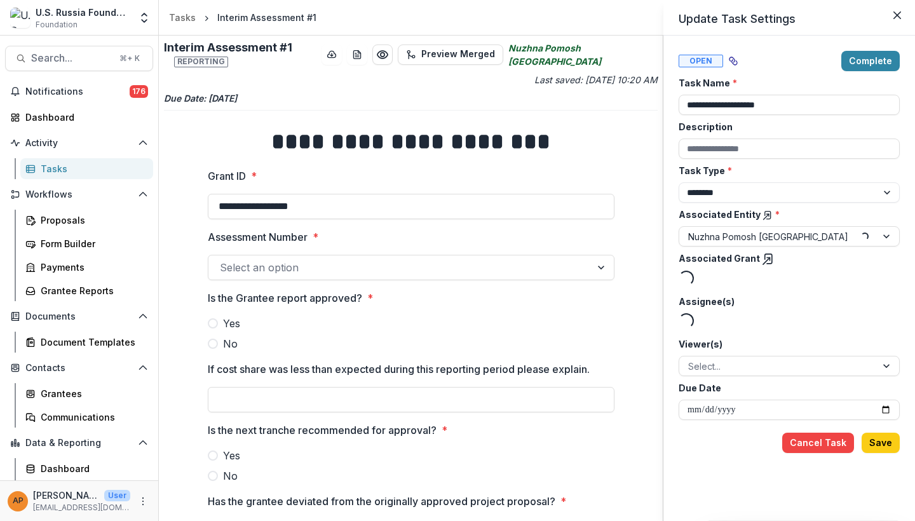
click at [561, 51] on div "**********" at bounding box center [457, 260] width 915 height 521
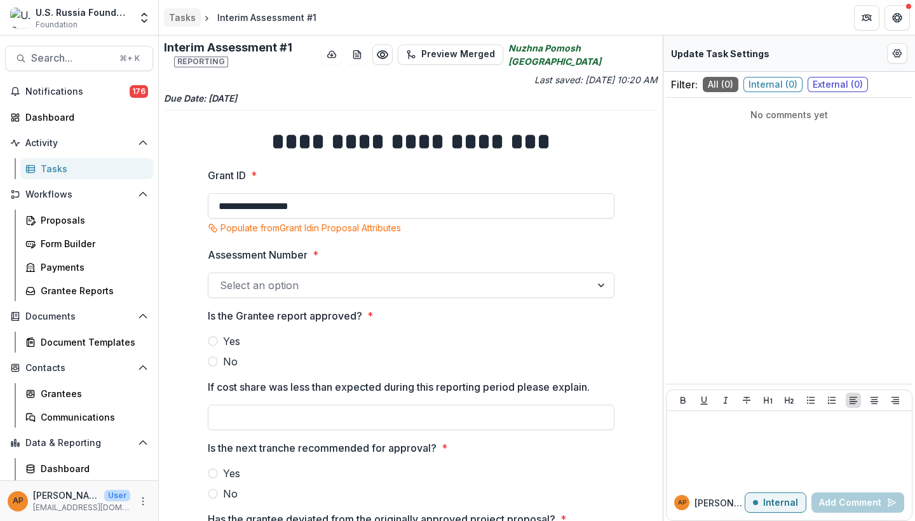
click at [185, 17] on div "Tasks" at bounding box center [182, 17] width 27 height 13
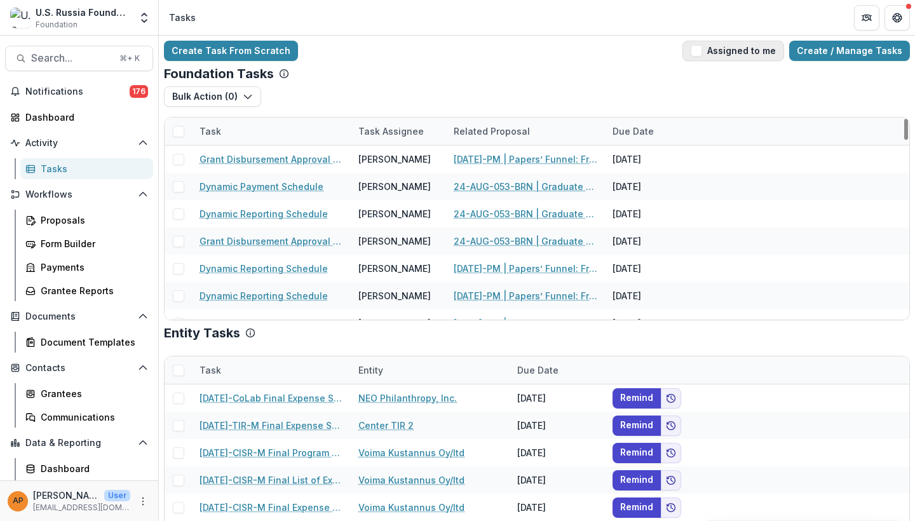
click at [719, 46] on button "Assigned to me" at bounding box center [734, 51] width 102 height 20
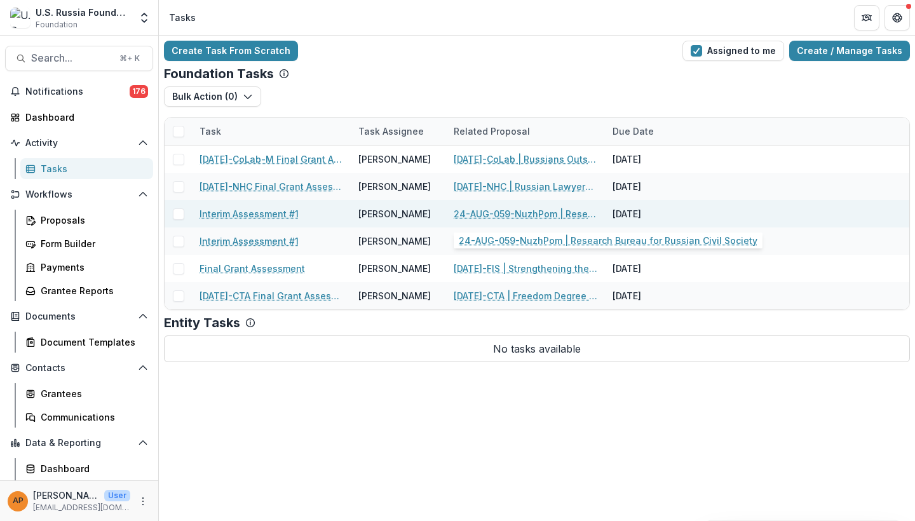
click at [543, 207] on link "24-AUG-059-NuzhPom | Research Bureau for Russian Civil Society" at bounding box center [526, 213] width 144 height 13
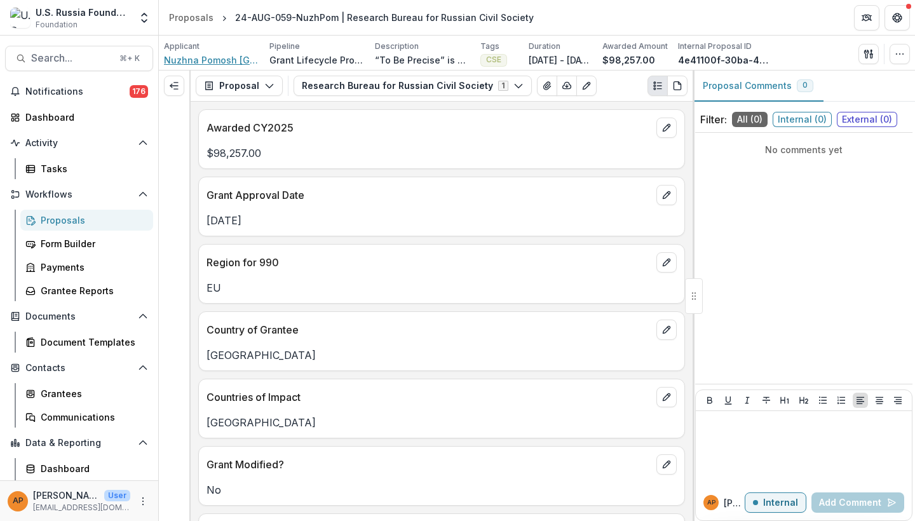
click at [238, 63] on span "Nuzhna Pomosh [GEOGRAPHIC_DATA]" at bounding box center [211, 59] width 95 height 13
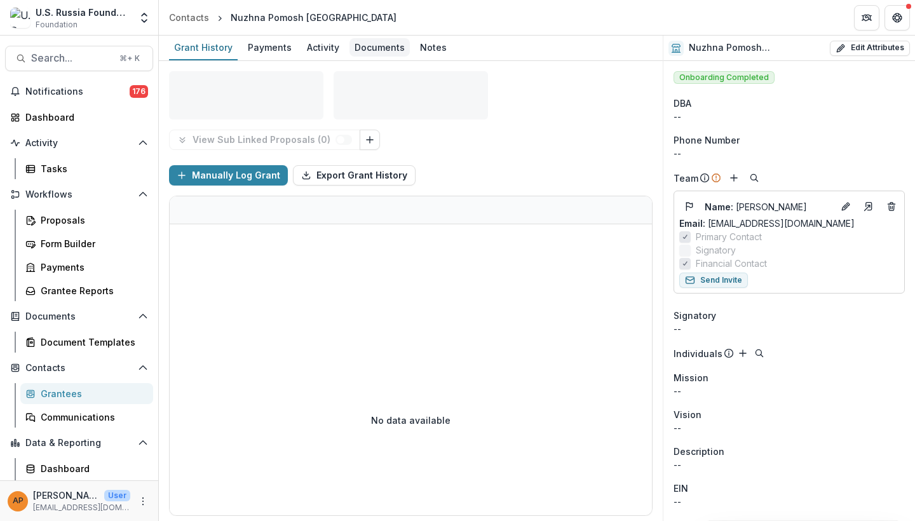
click at [370, 51] on div "Documents" at bounding box center [380, 47] width 60 height 18
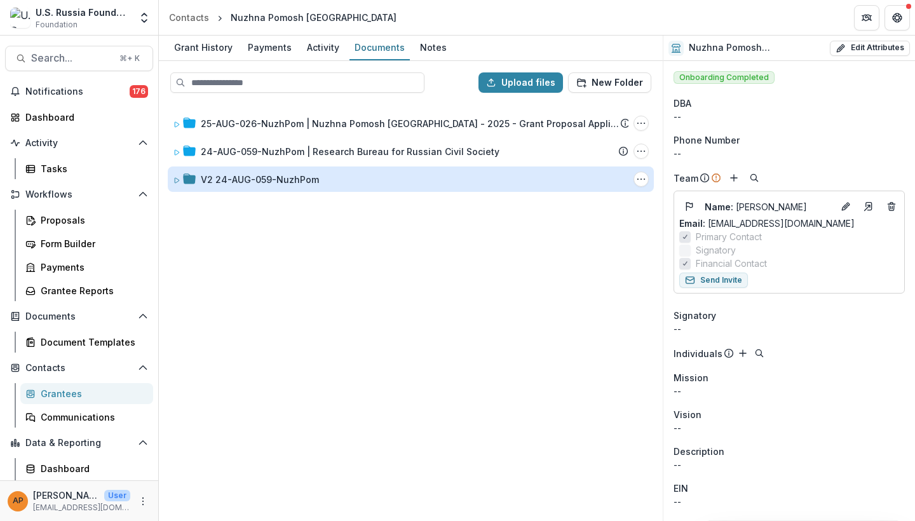
click at [286, 184] on div "V2 24-AUG-059-NuzhPom" at bounding box center [260, 179] width 118 height 13
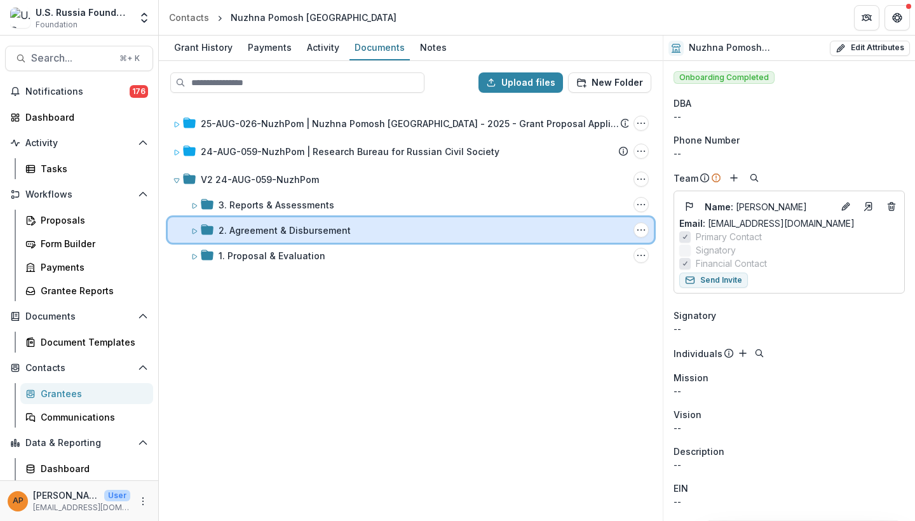
click at [304, 220] on div "2. Agreement & Disbursement Folder Options Rename Add Subfolder Delete" at bounding box center [411, 229] width 486 height 25
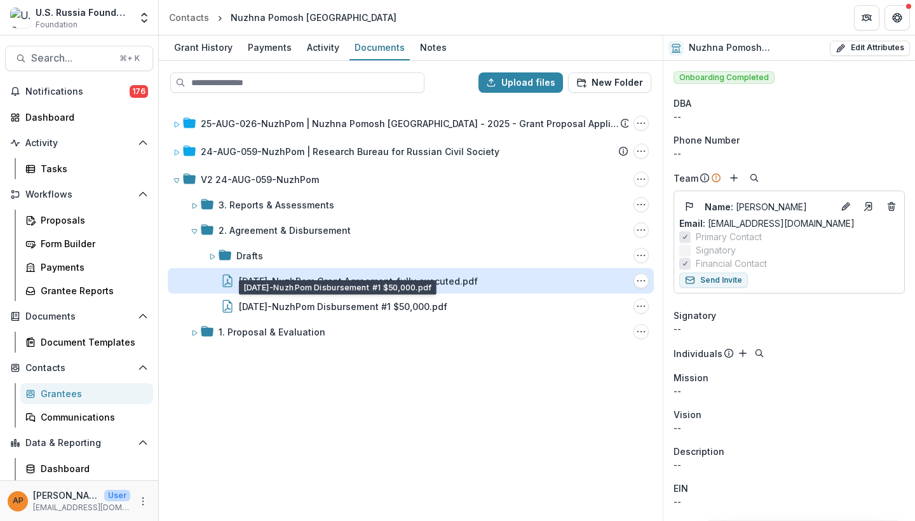
click at [321, 284] on div "24-AUG-59-NuzhPom Grant Agreement_fully executed.pdf" at bounding box center [358, 281] width 239 height 13
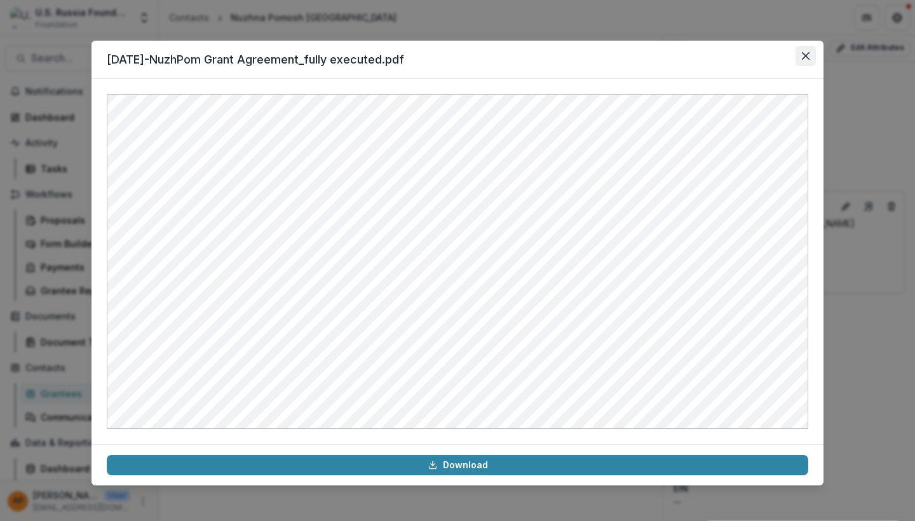
click at [803, 60] on button "Close" at bounding box center [806, 56] width 20 height 20
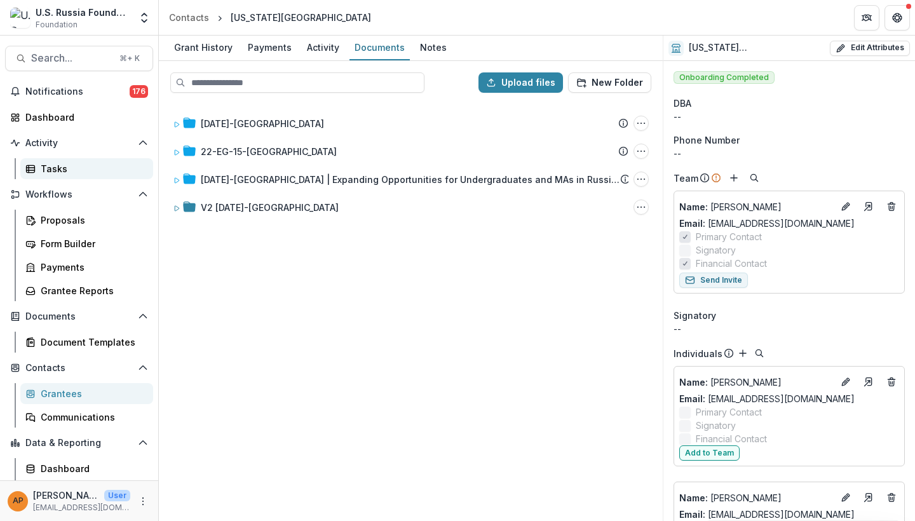
click at [64, 166] on div "Tasks" at bounding box center [92, 168] width 102 height 13
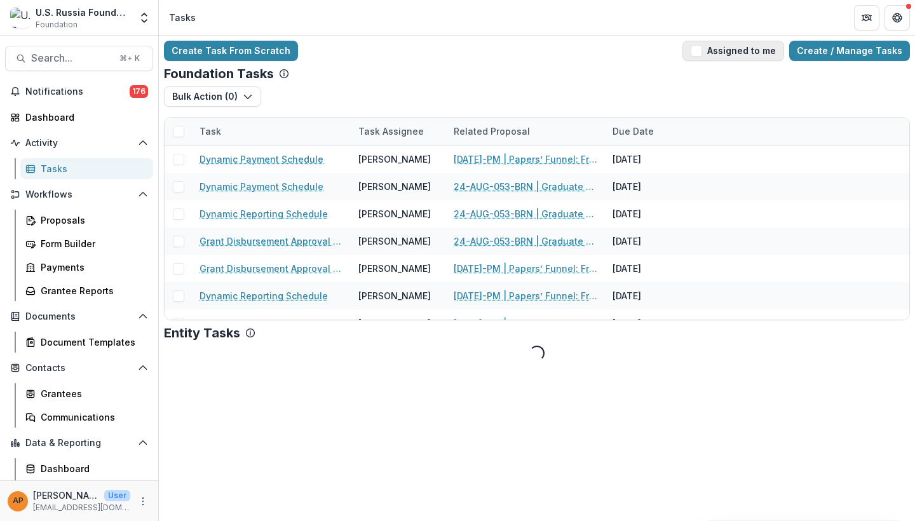
click at [730, 53] on button "Assigned to me" at bounding box center [734, 51] width 102 height 20
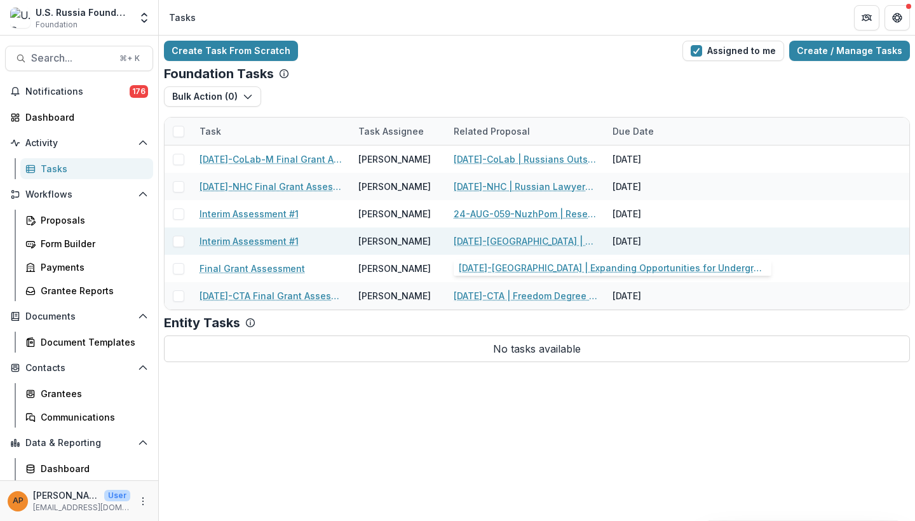
click at [543, 242] on link "[DATE]-[GEOGRAPHIC_DATA] | Expanding Opportunities for Undergraduates and MAs i…" at bounding box center [526, 241] width 144 height 13
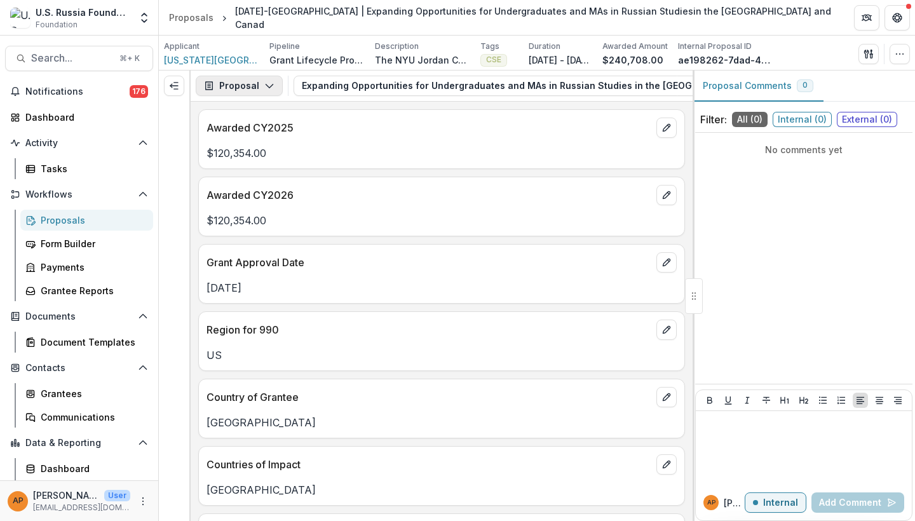
click at [235, 88] on button "Proposal" at bounding box center [239, 86] width 87 height 20
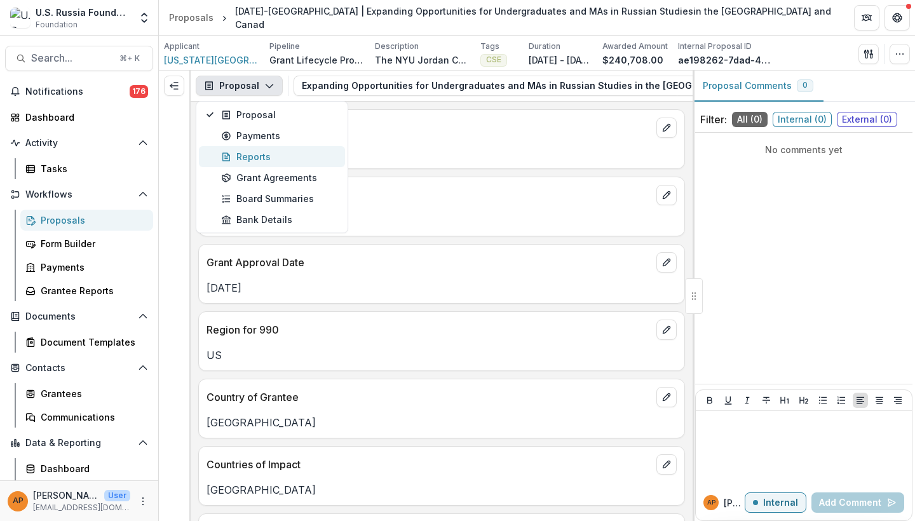
click at [271, 161] on div "Reports" at bounding box center [279, 156] width 116 height 13
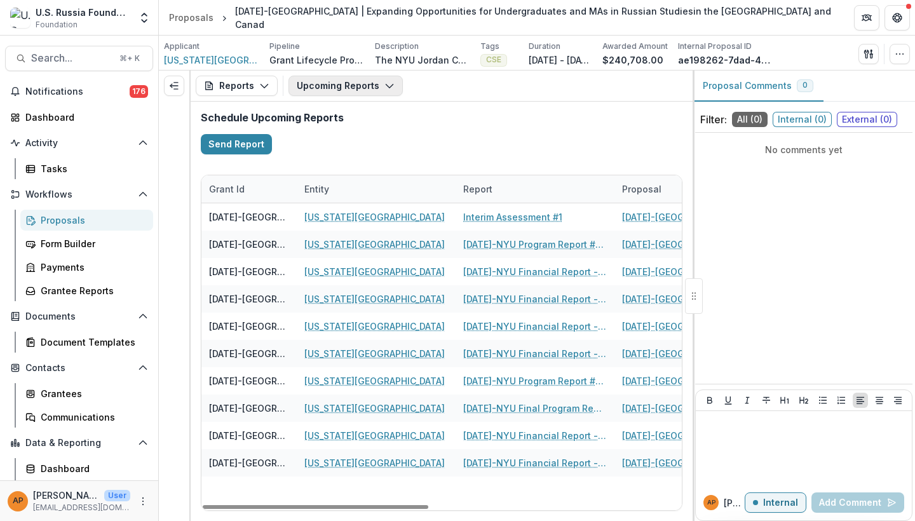
click at [376, 83] on button "Upcoming Reports" at bounding box center [346, 86] width 114 height 20
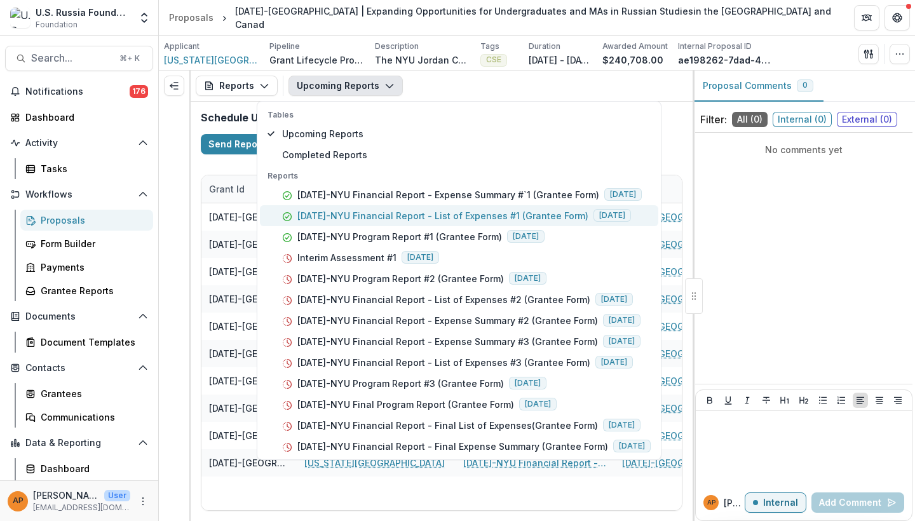
click at [488, 220] on p "24-AUG-124-NYU Financial Report - List of Expenses #1 (Grantee Form)" at bounding box center [442, 215] width 291 height 13
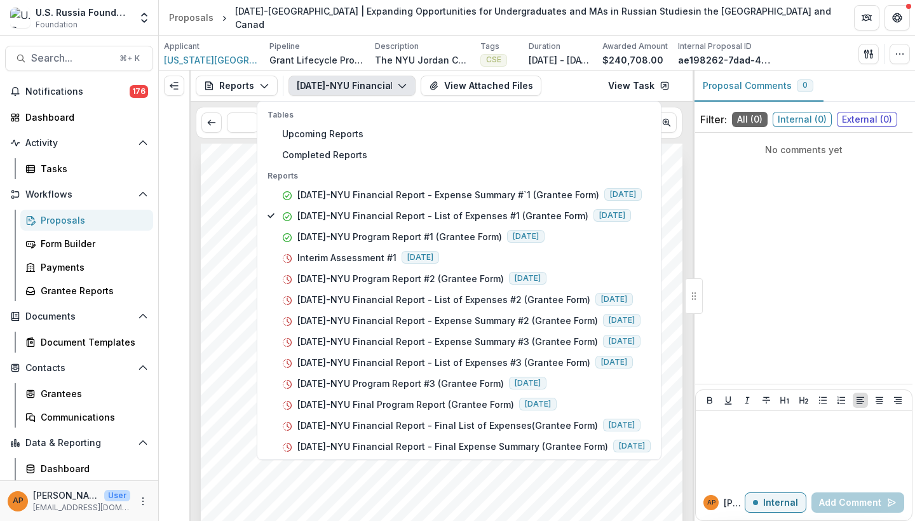
click at [192, 242] on div "Submission Responses Financial Report Detailed List of Expenses Grant ID 24-AUG…" at bounding box center [442, 333] width 502 height 378
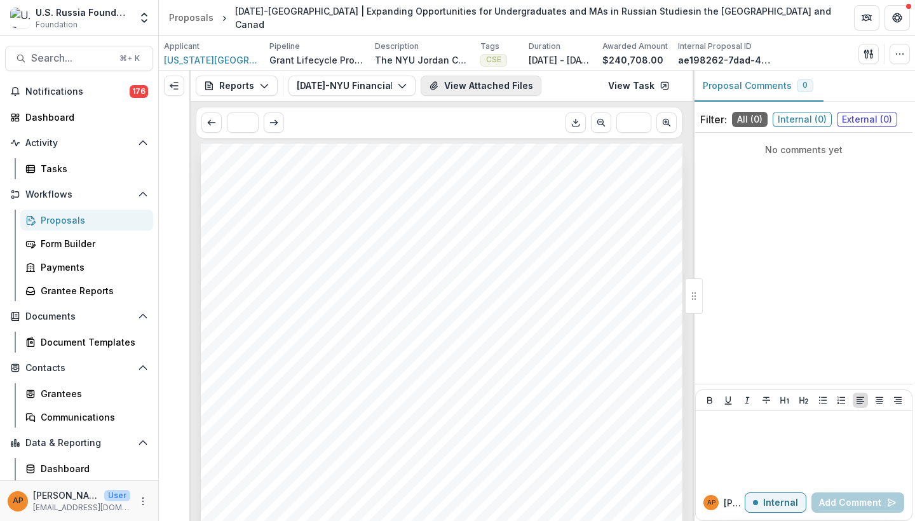
click at [481, 81] on button "View Attached Files" at bounding box center [481, 86] width 121 height 20
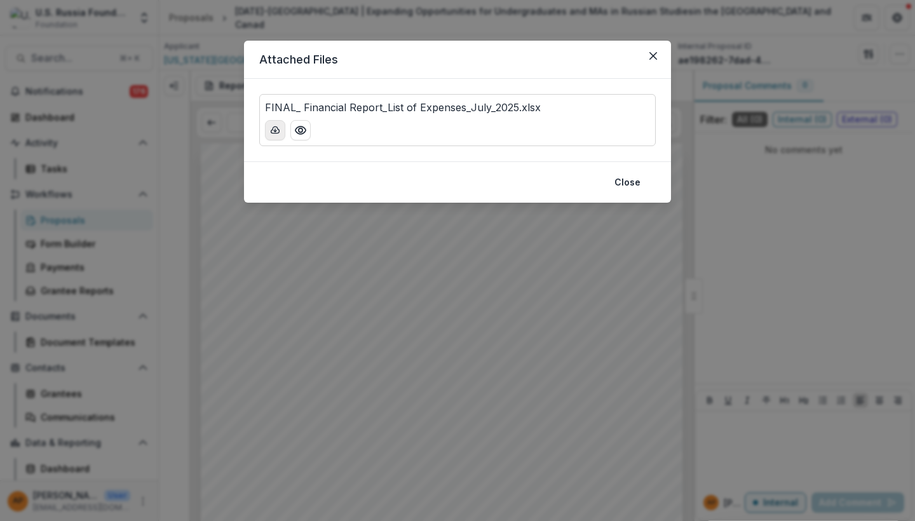
click at [278, 133] on icon "download-button" at bounding box center [275, 129] width 8 height 6
click at [656, 54] on icon "Close" at bounding box center [654, 56] width 8 height 8
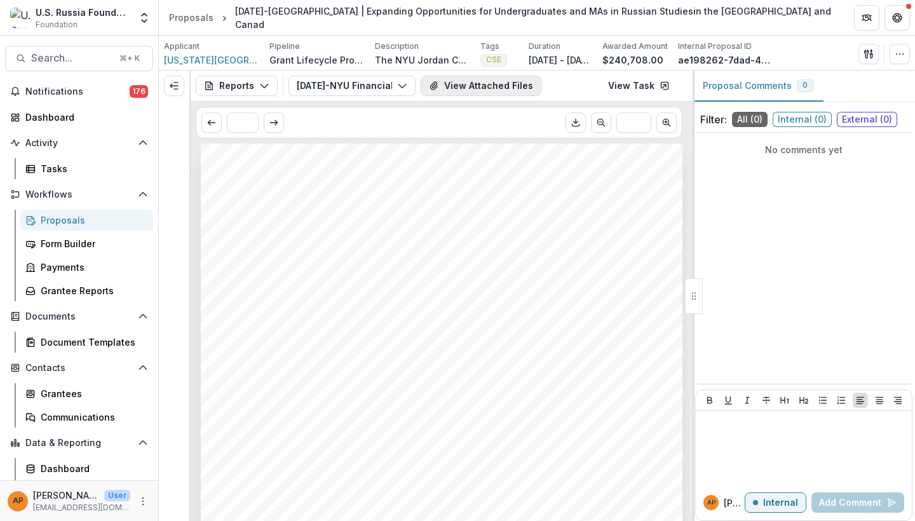
click at [436, 88] on icon "View Attached Files" at bounding box center [434, 86] width 10 height 10
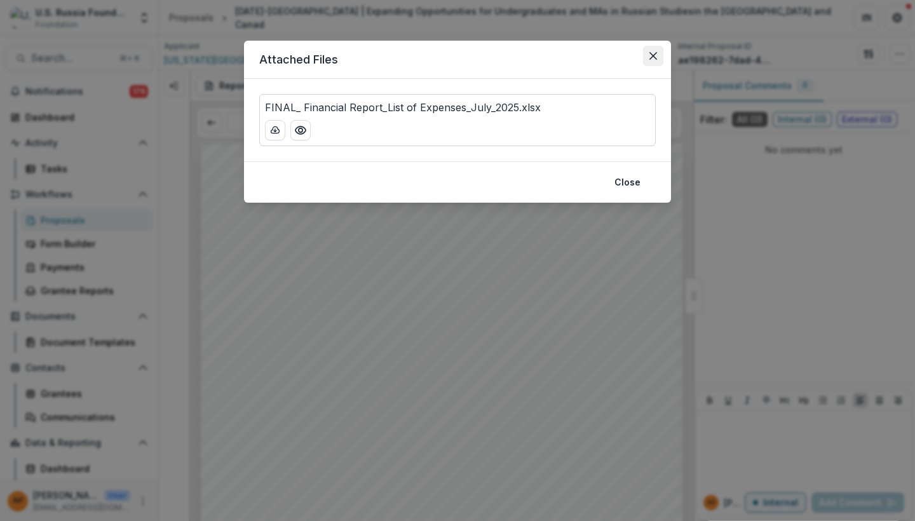
click at [653, 53] on icon "Close" at bounding box center [654, 56] width 8 height 8
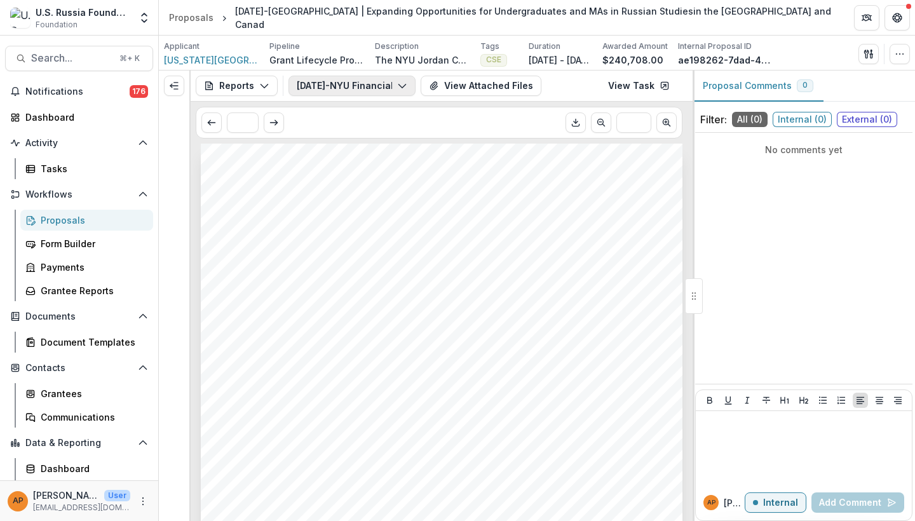
click at [380, 85] on button "24-AUG-124-NYU Financial Report - List of Expenses #1 (Grantee Form)" at bounding box center [352, 86] width 127 height 20
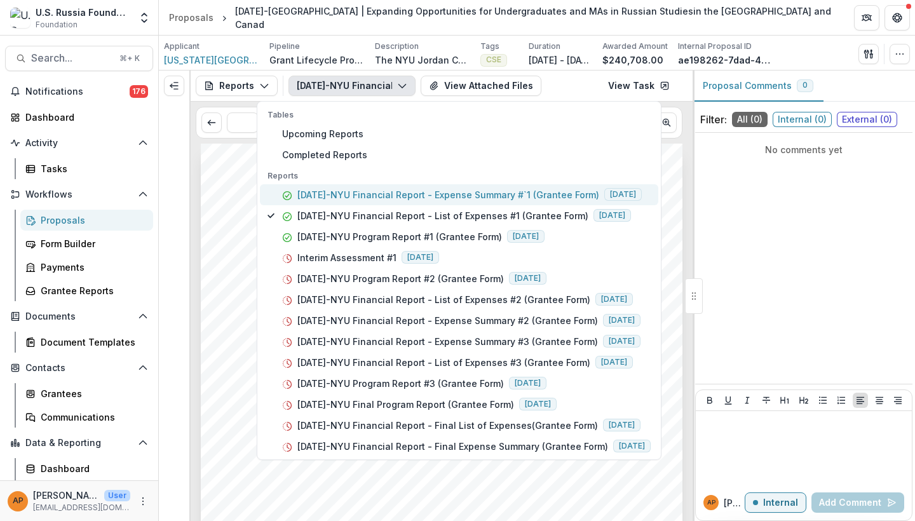
click at [453, 198] on p "24-AUG-124-NYU Financial Report - Expense Summary #`1 (Grantee Form)" at bounding box center [448, 194] width 302 height 13
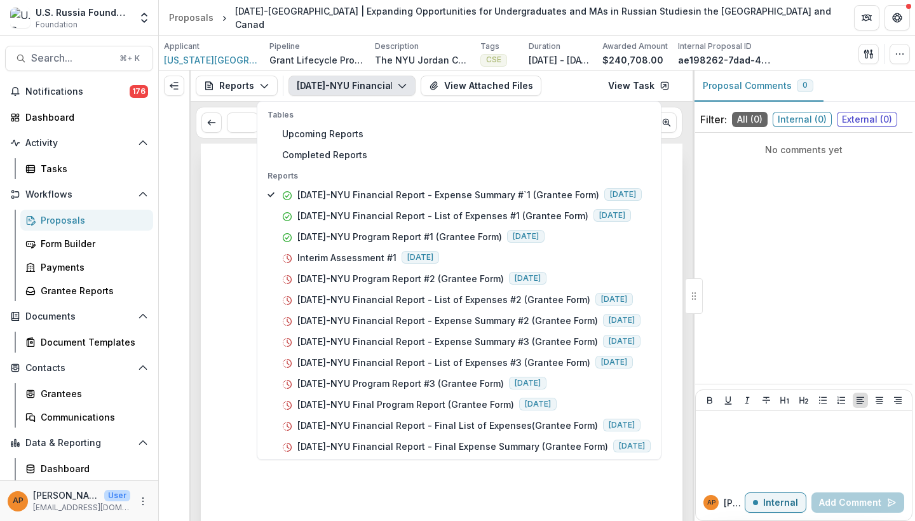
click at [557, 76] on div "24-AUG-124-NYU Financial Report - Expense Summary #`1 (Grantee Form) Tables Upc…" at bounding box center [488, 86] width 399 height 20
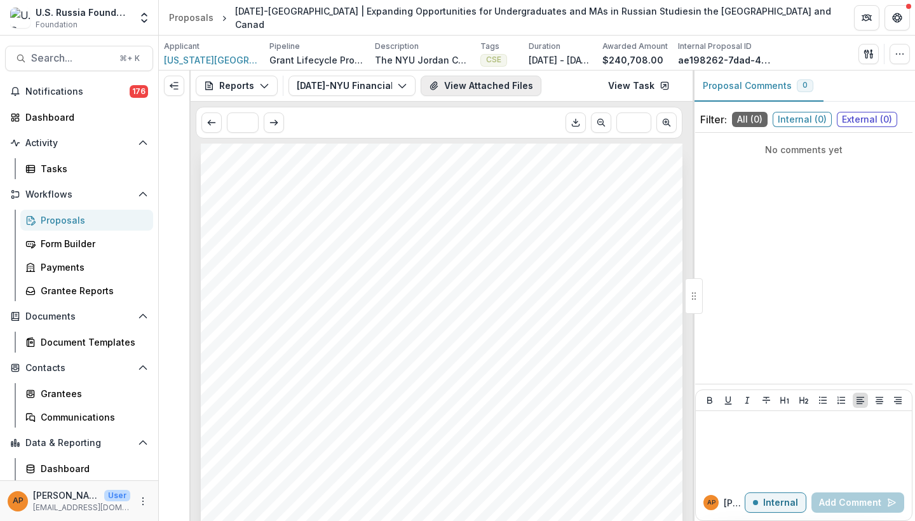
click at [488, 92] on button "View Attached Files" at bounding box center [481, 86] width 121 height 20
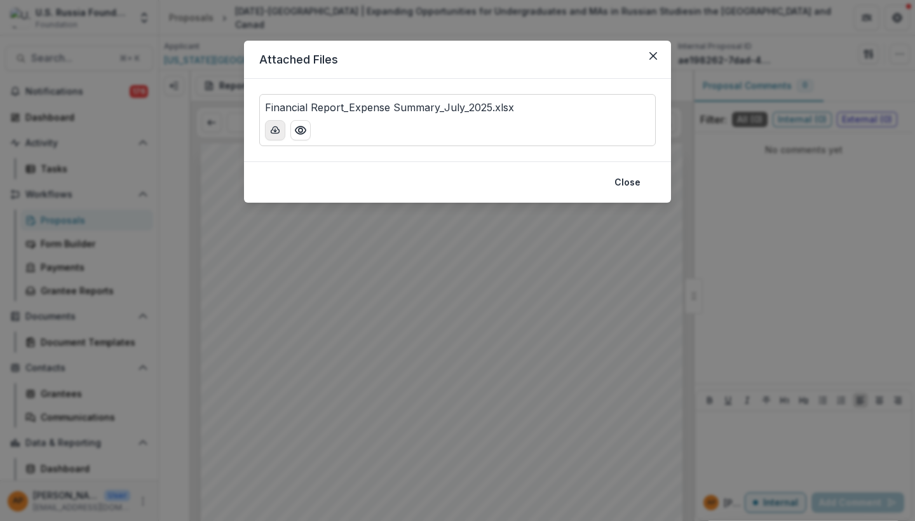
click at [278, 136] on button "download-button" at bounding box center [275, 130] width 20 height 20
click at [464, 272] on div "Attached Files Financial Report_Expense Summary_July_2025.xlsx Close" at bounding box center [457, 260] width 915 height 521
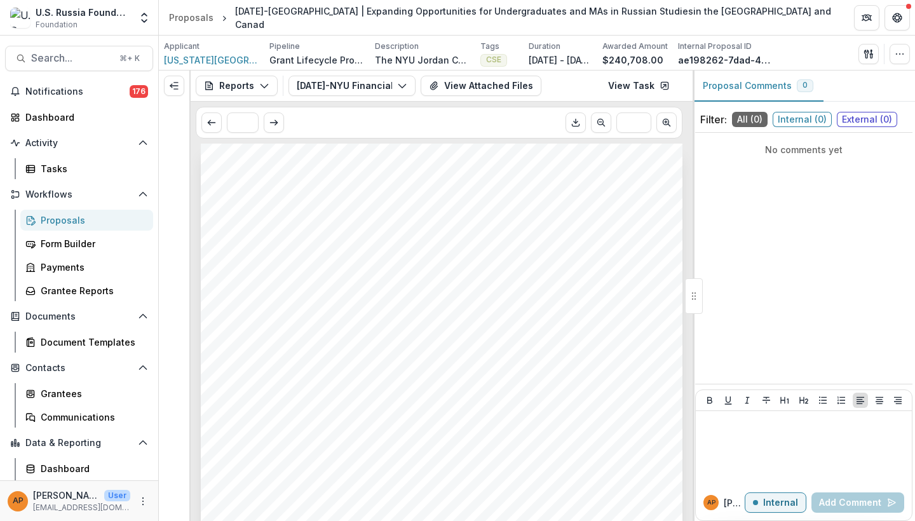
click at [383, 1] on header "Proposals 24-AUG-124-NYU | Expanding Opportunities for Undergraduates and MAs i…" at bounding box center [537, 17] width 756 height 35
click at [236, 65] on span "[US_STATE][GEOGRAPHIC_DATA]" at bounding box center [211, 59] width 95 height 13
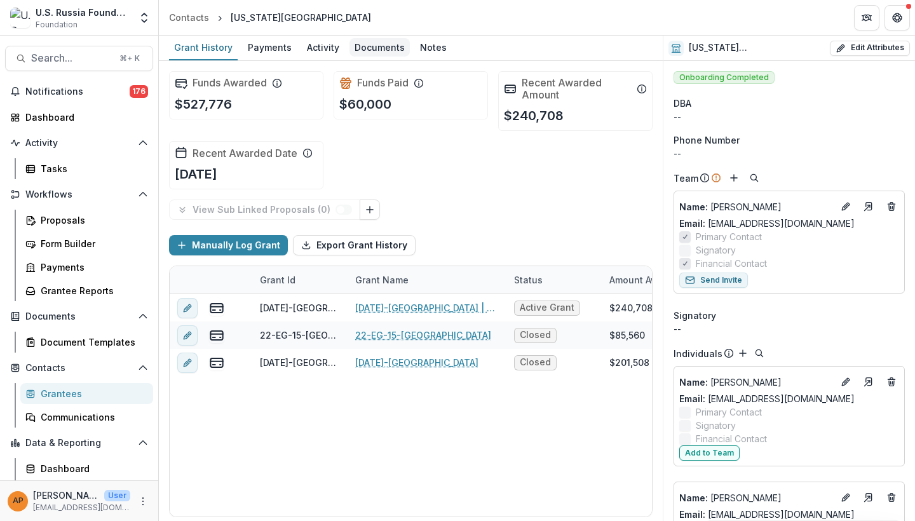
click at [378, 50] on div "Documents" at bounding box center [380, 47] width 60 height 18
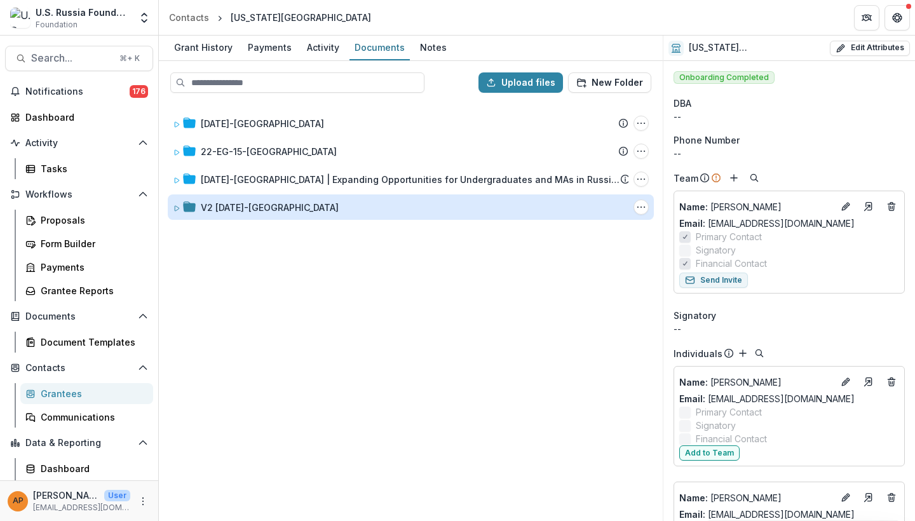
click at [271, 201] on div "V2 24-AUG-124-NYU" at bounding box center [270, 207] width 138 height 13
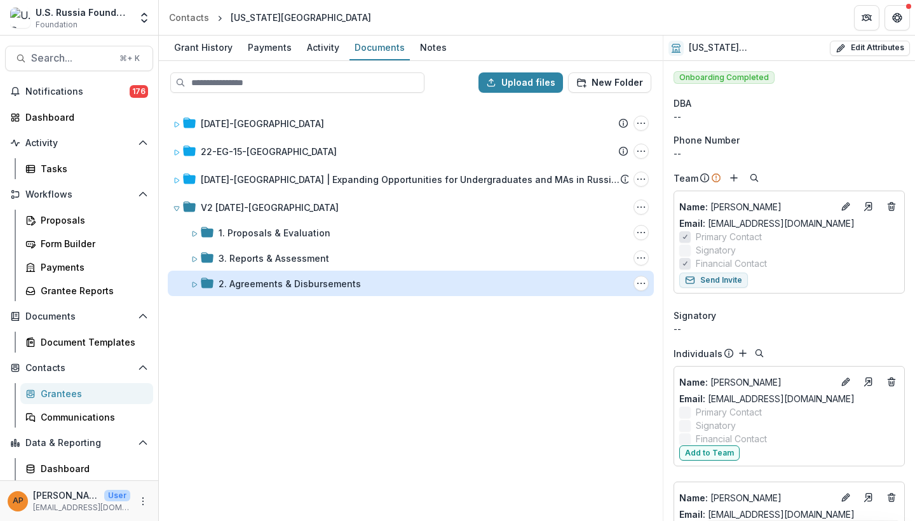
click at [300, 277] on div "2. Agreements & Disbursements" at bounding box center [290, 283] width 142 height 13
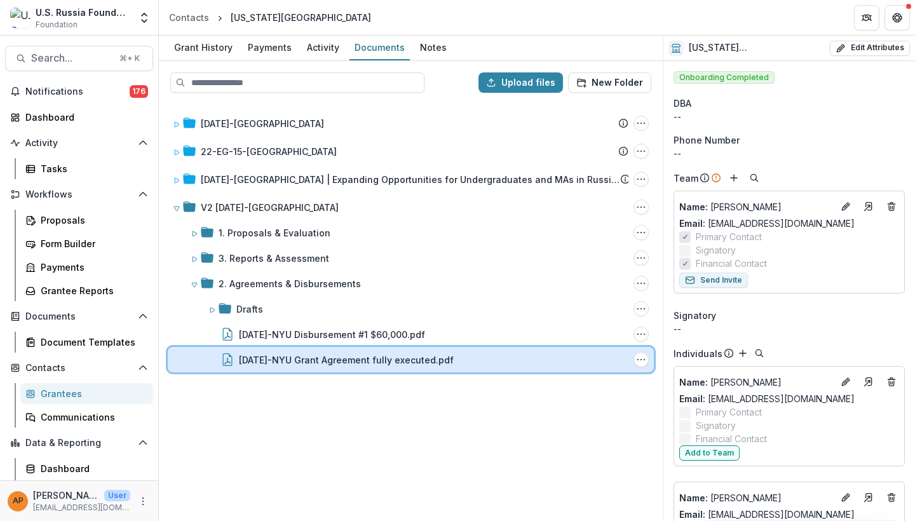
click at [331, 351] on div "24-AUG-124-NYU Grant Agreement fully executed.pdf File Options Download Rename …" at bounding box center [411, 359] width 486 height 25
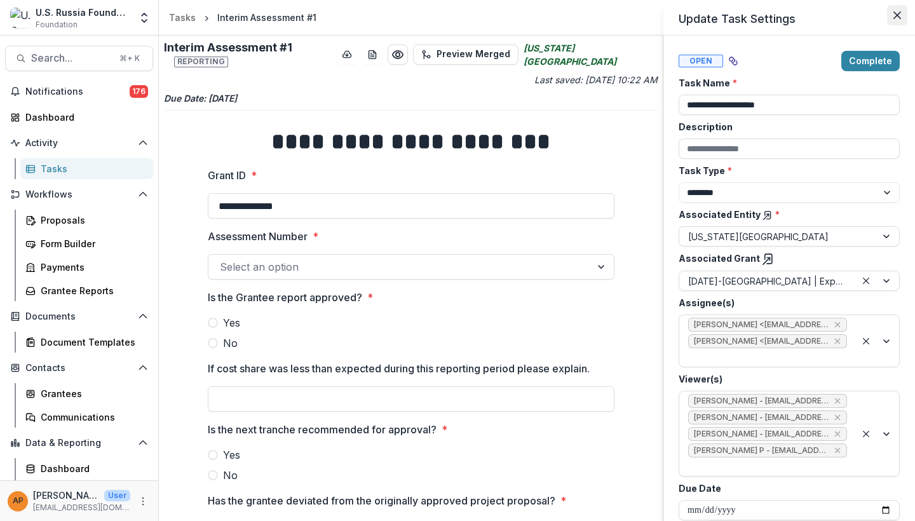
click at [896, 20] on button "Close" at bounding box center [897, 15] width 20 height 20
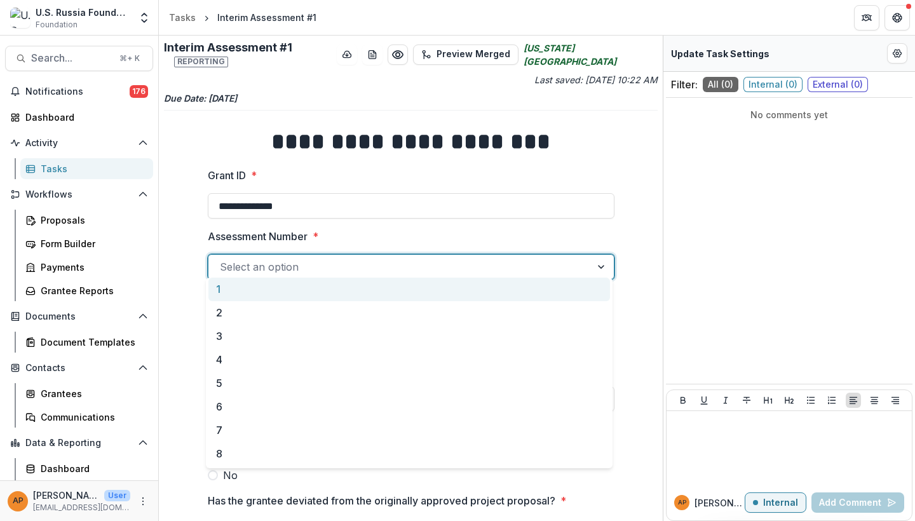
click at [278, 262] on div "Select an option" at bounding box center [400, 266] width 360 height 15
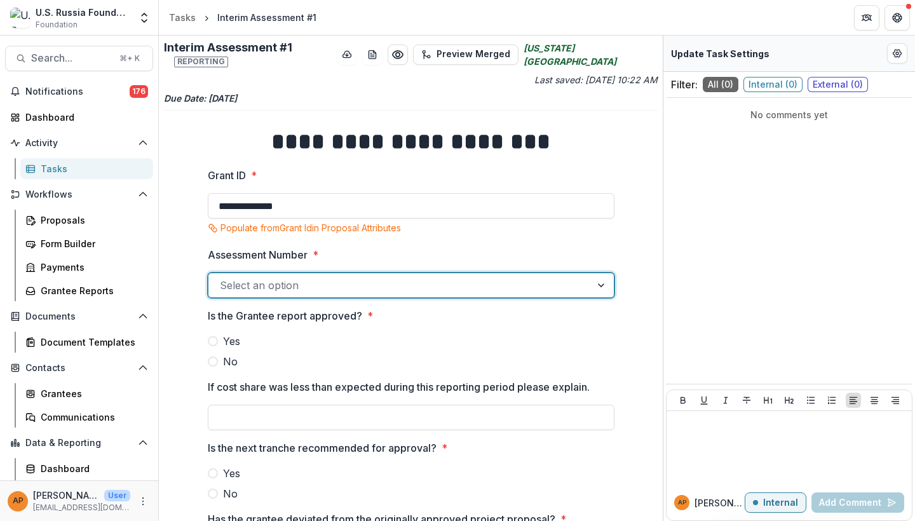
click at [256, 287] on div at bounding box center [400, 285] width 360 height 18
click at [217, 334] on label "Yes" at bounding box center [411, 341] width 407 height 15
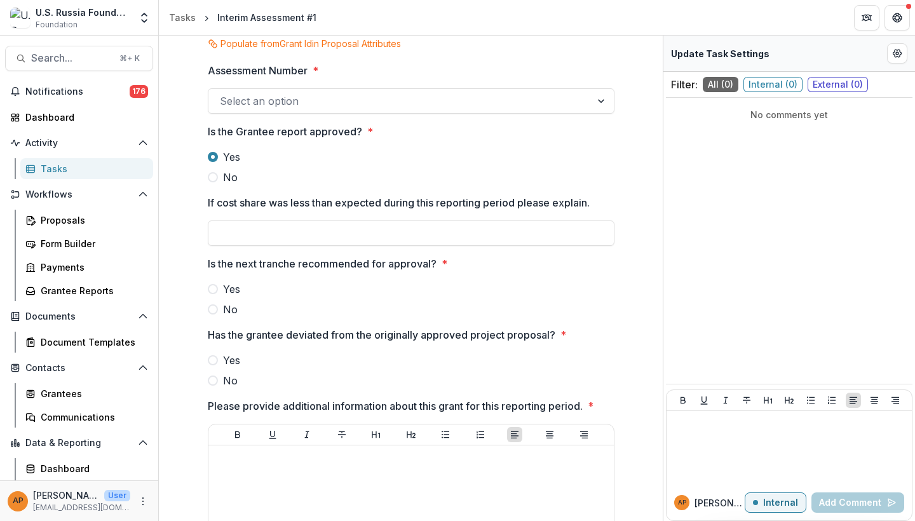
scroll to position [209, 0]
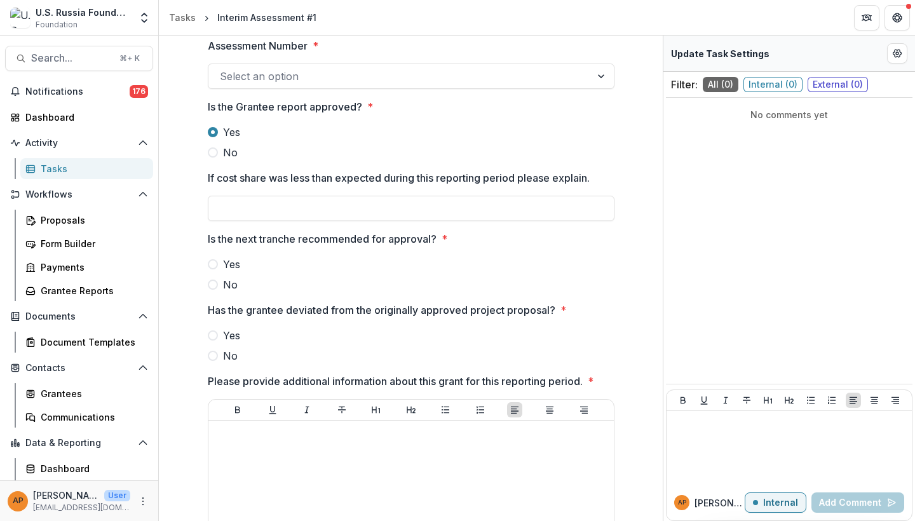
click at [225, 257] on span "Yes" at bounding box center [231, 264] width 17 height 15
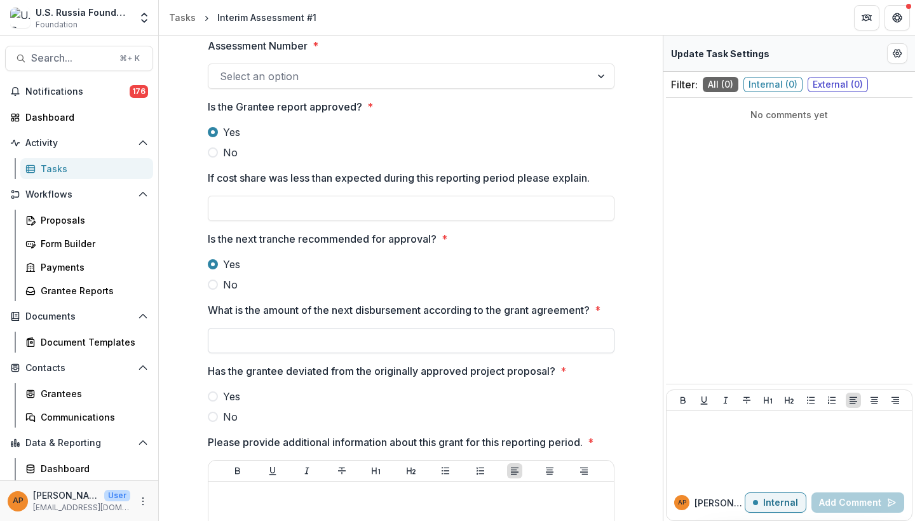
click at [321, 328] on input "What is the amount of the next disbursement according to the grant agreement? *" at bounding box center [411, 340] width 407 height 25
type input "*******"
click at [285, 370] on p "Has the grantee deviated from the originally approved project proposal?" at bounding box center [382, 371] width 348 height 15
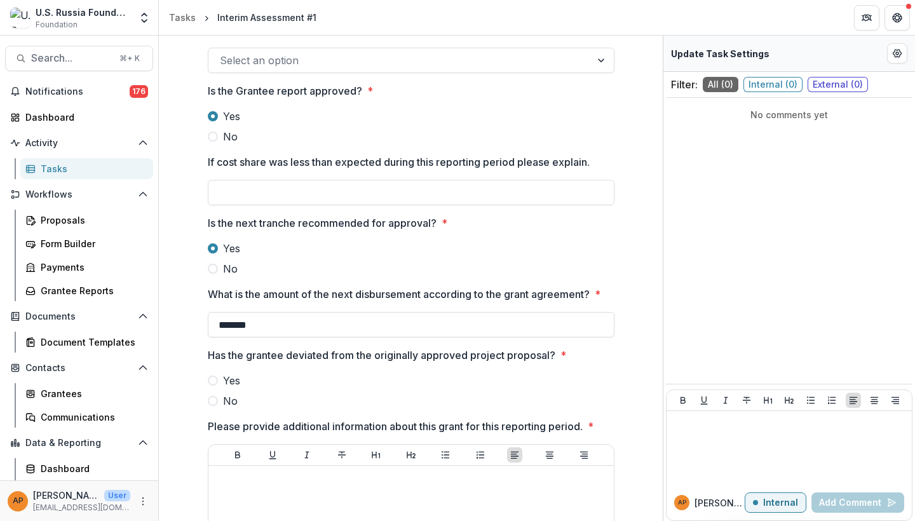
scroll to position [259, 0]
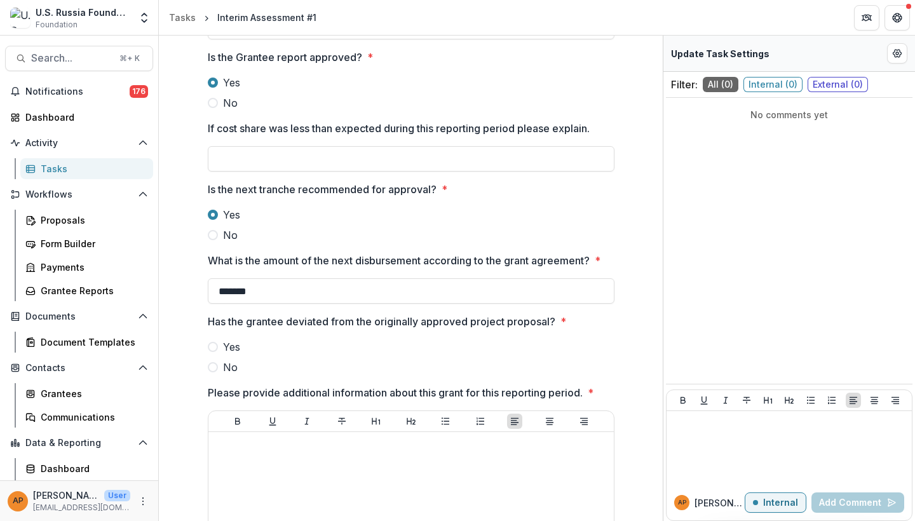
click at [227, 360] on span "No" at bounding box center [230, 367] width 15 height 15
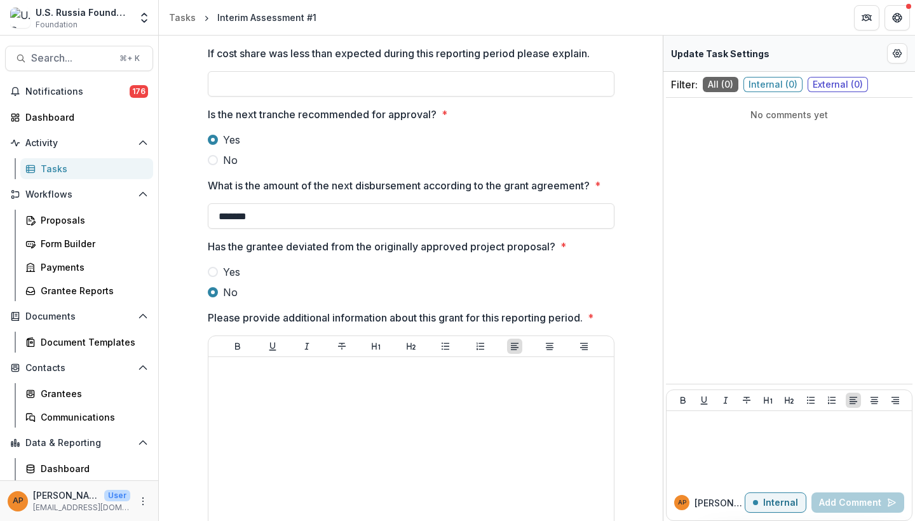
scroll to position [395, 0]
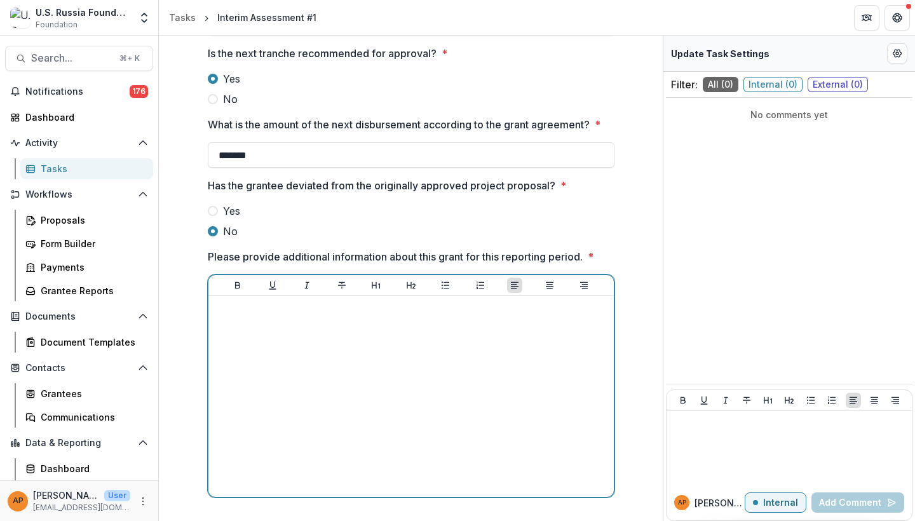
click at [253, 384] on div at bounding box center [411, 396] width 395 height 191
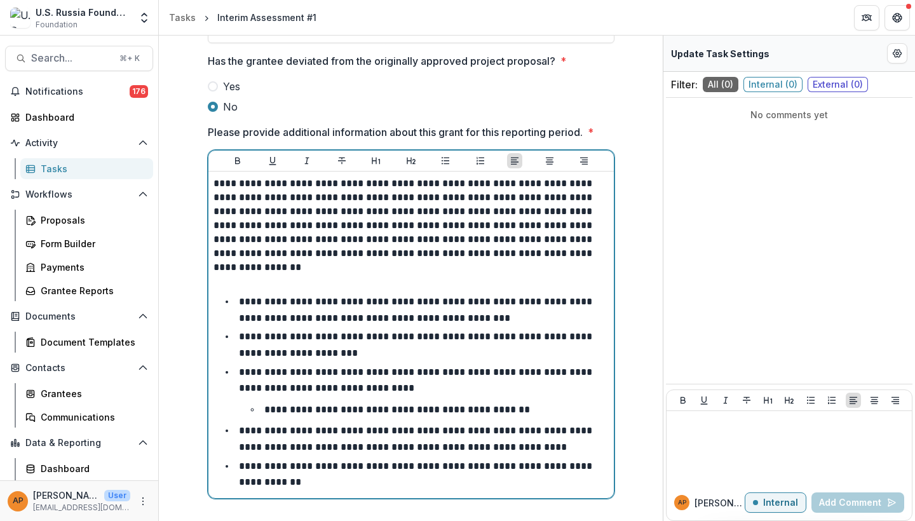
scroll to position [519, 0]
drag, startPoint x: 463, startPoint y: 460, endPoint x: 476, endPoint y: 474, distance: 18.4
click at [476, 474] on li "**********" at bounding box center [419, 475] width 380 height 32
click at [592, 265] on p "**********" at bounding box center [411, 226] width 395 height 98
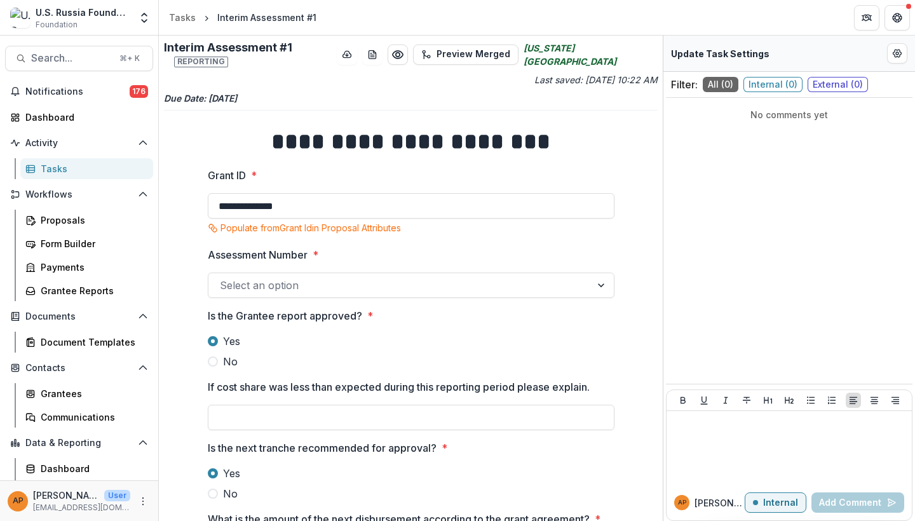
scroll to position [0, 0]
click at [896, 57] on icon "Edit Form Settings" at bounding box center [898, 54] width 8 height 8
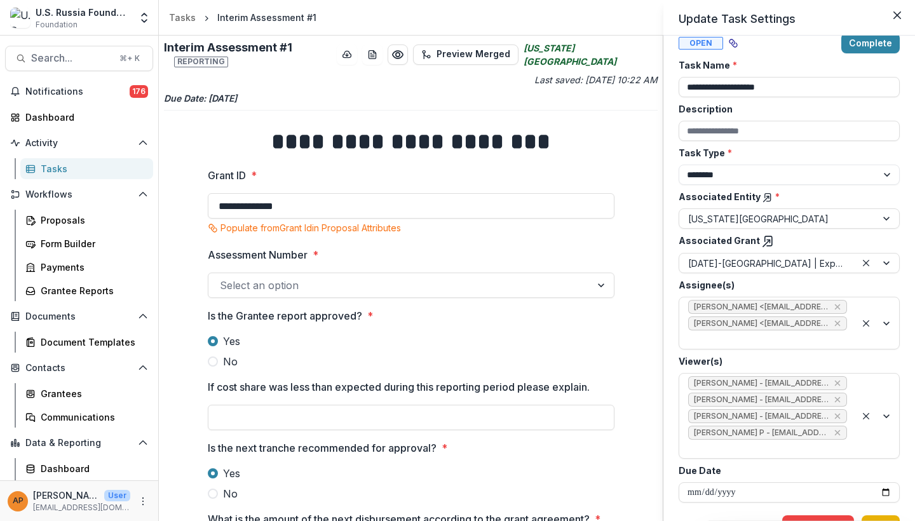
scroll to position [17, 0]
click at [884, 517] on button "Save" at bounding box center [881, 527] width 38 height 20
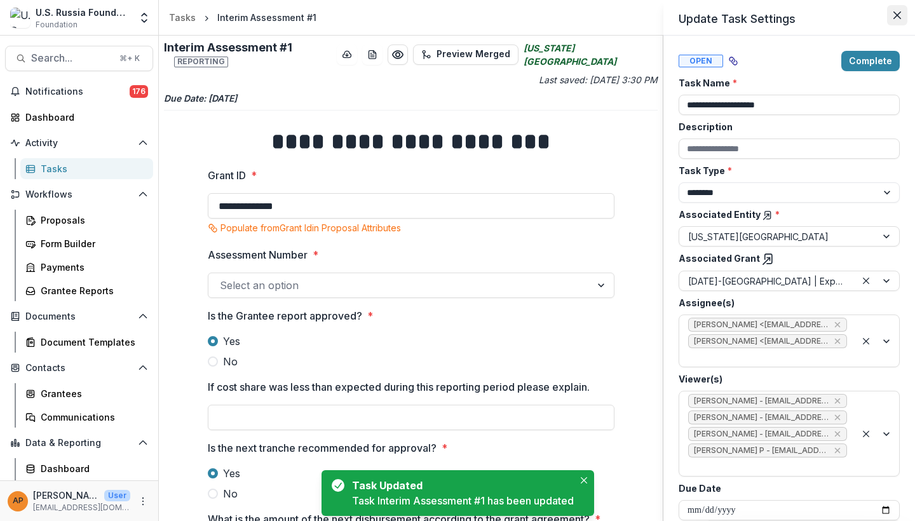
click at [899, 11] on button "Close" at bounding box center [897, 15] width 20 height 20
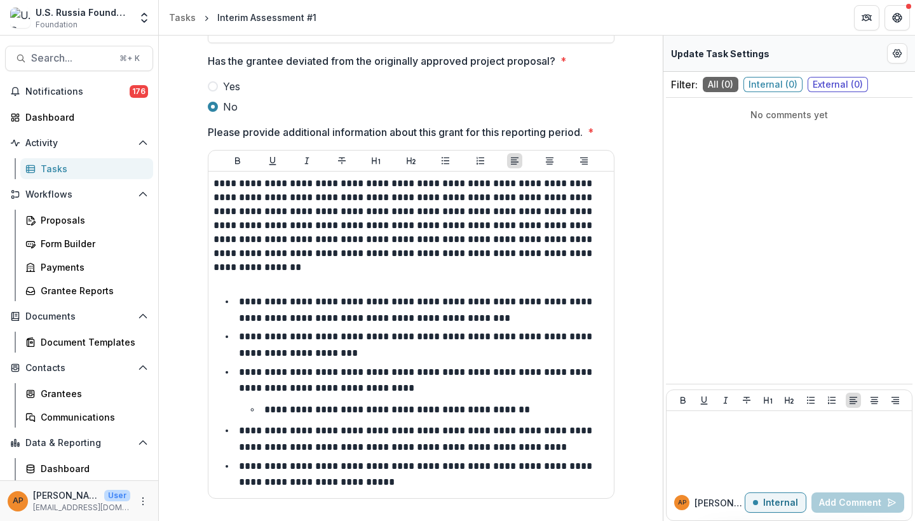
scroll to position [519, 0]
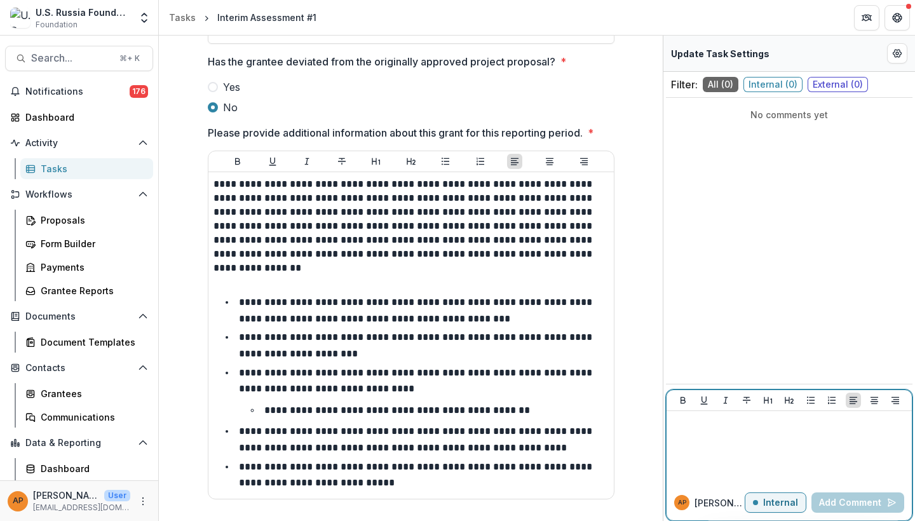
click at [697, 425] on p at bounding box center [789, 423] width 235 height 14
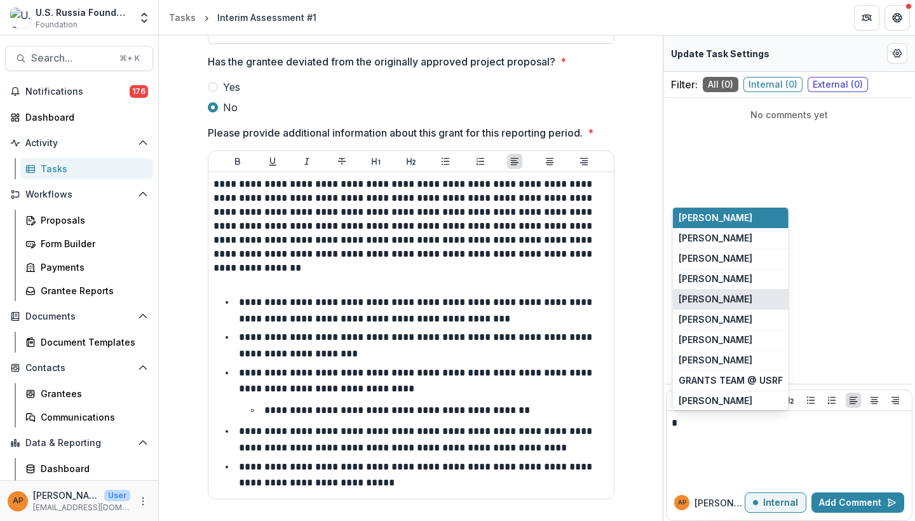
click at [701, 299] on button "Maria Lvova" at bounding box center [731, 299] width 116 height 20
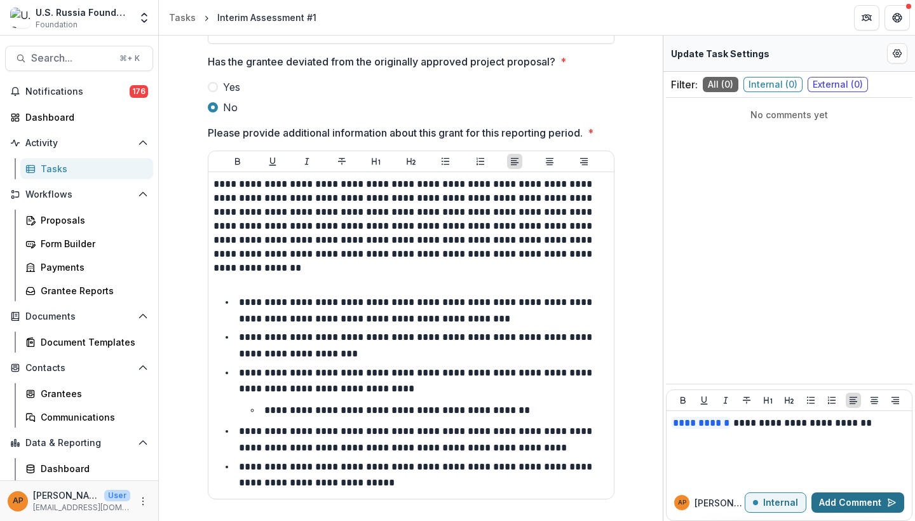
click at [854, 497] on button "Add Comment" at bounding box center [858, 503] width 93 height 20
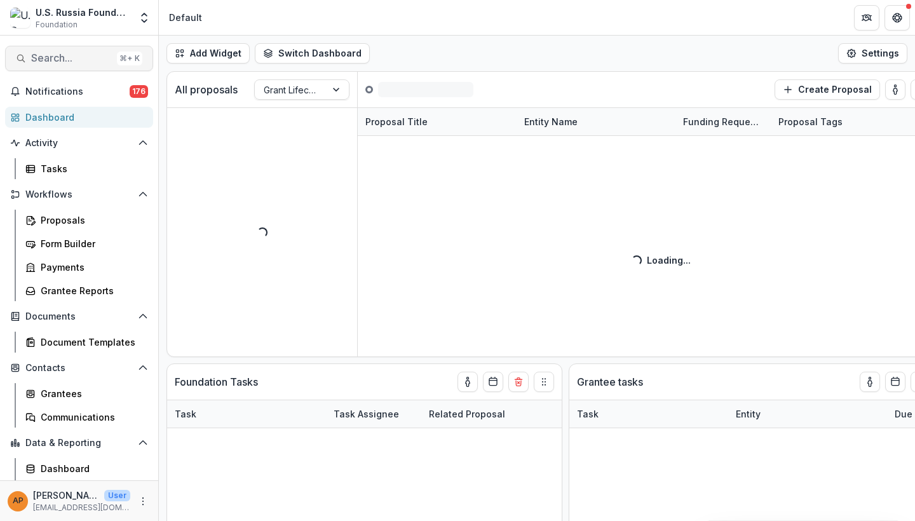
click at [64, 55] on span "Search..." at bounding box center [71, 58] width 81 height 12
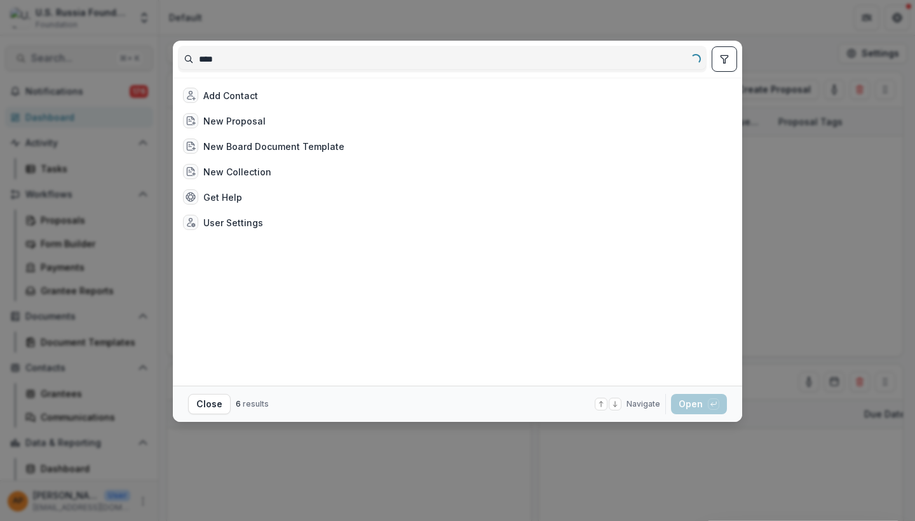
type input "*****"
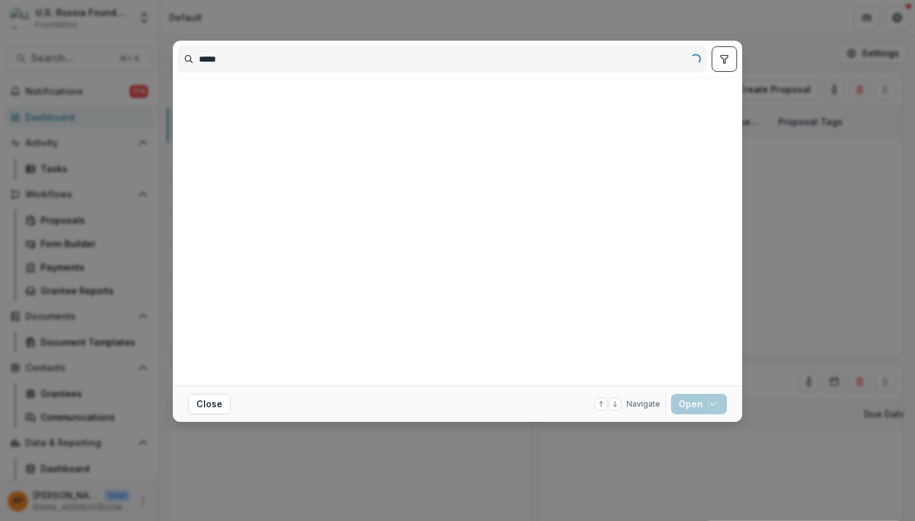
select select "******"
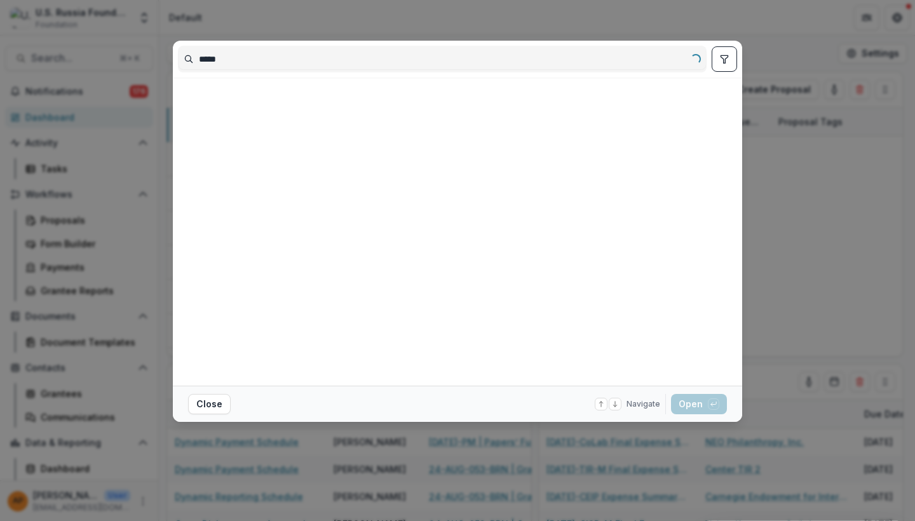
select select "******"
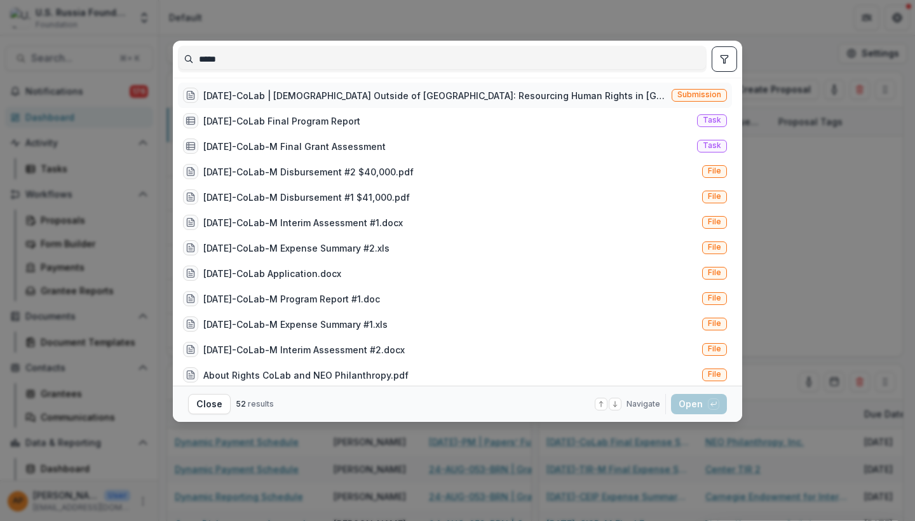
type input "*****"
click at [311, 95] on div "[DATE]-CoLab | [DEMOGRAPHIC_DATA] Outside of [GEOGRAPHIC_DATA]: Resourcing Huma…" at bounding box center [434, 95] width 463 height 13
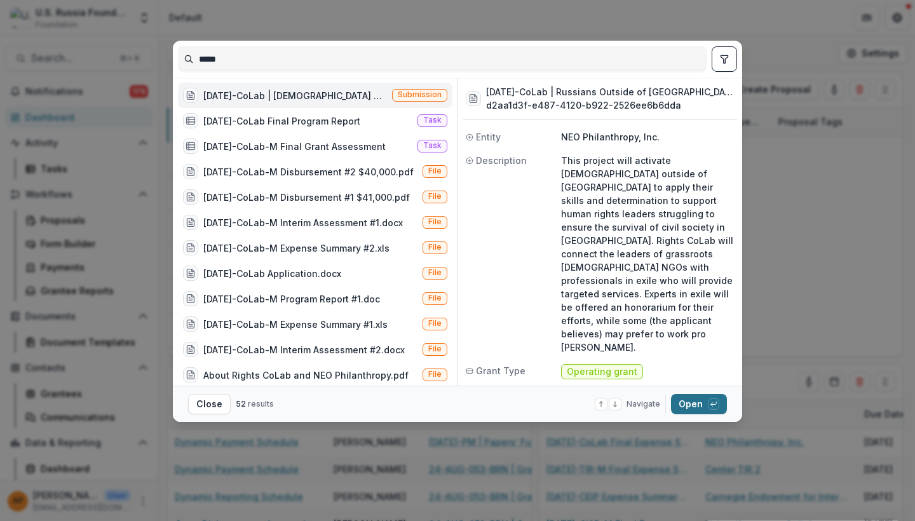
click at [694, 399] on button "Open with enter key" at bounding box center [699, 404] width 56 height 20
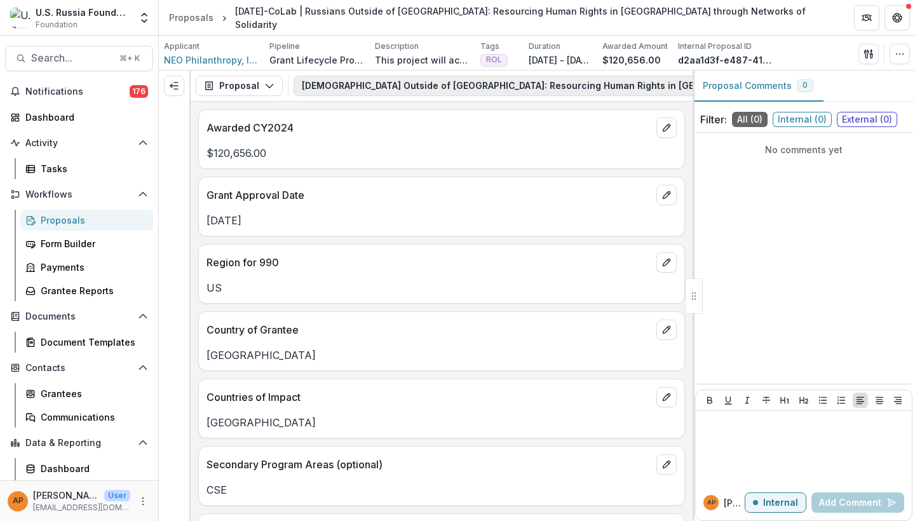
click at [351, 92] on button "[DEMOGRAPHIC_DATA] Outside of [GEOGRAPHIC_DATA]: Resourcing Human Rights in [GE…" at bounding box center [622, 86] width 657 height 20
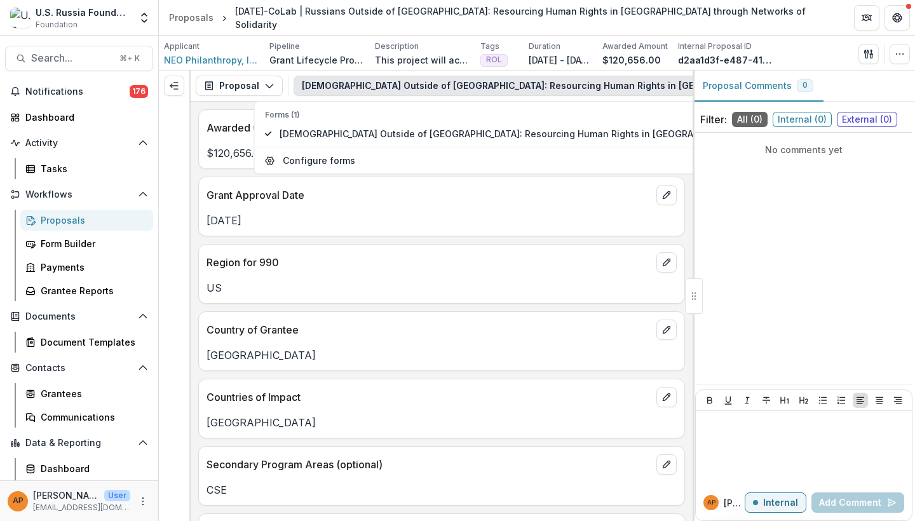
click at [247, 72] on div "Proposal Proposal Payments Reports Grant Agreements Board Summaries Bank Detail…" at bounding box center [442, 86] width 502 height 31
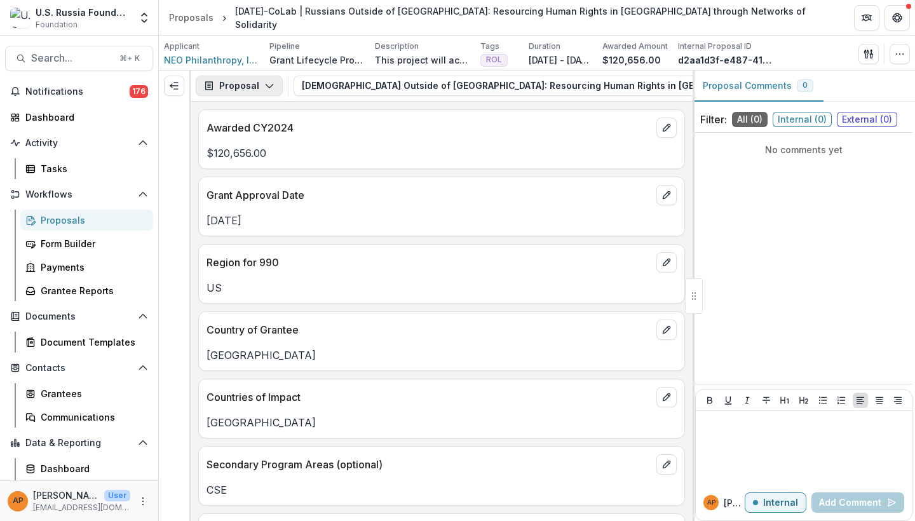
click at [247, 79] on button "Proposal" at bounding box center [239, 86] width 87 height 20
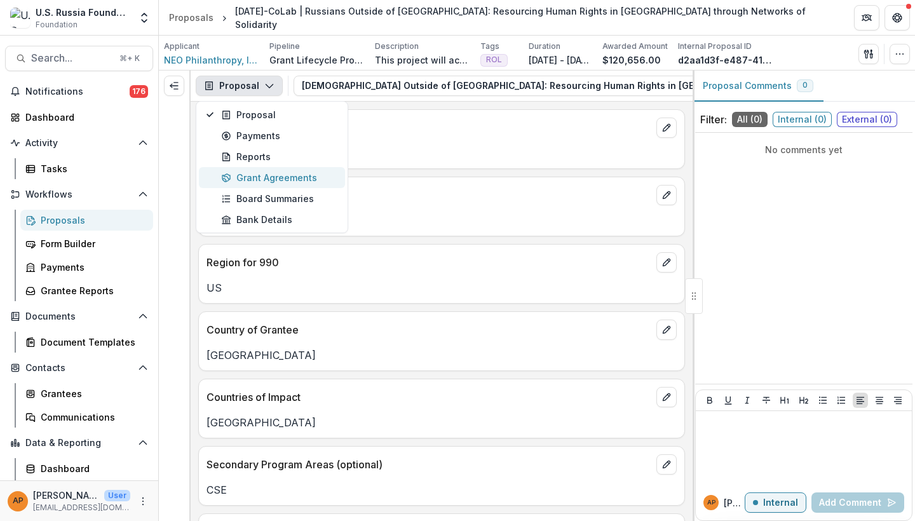
click at [282, 177] on div "Grant Agreements" at bounding box center [279, 177] width 116 height 13
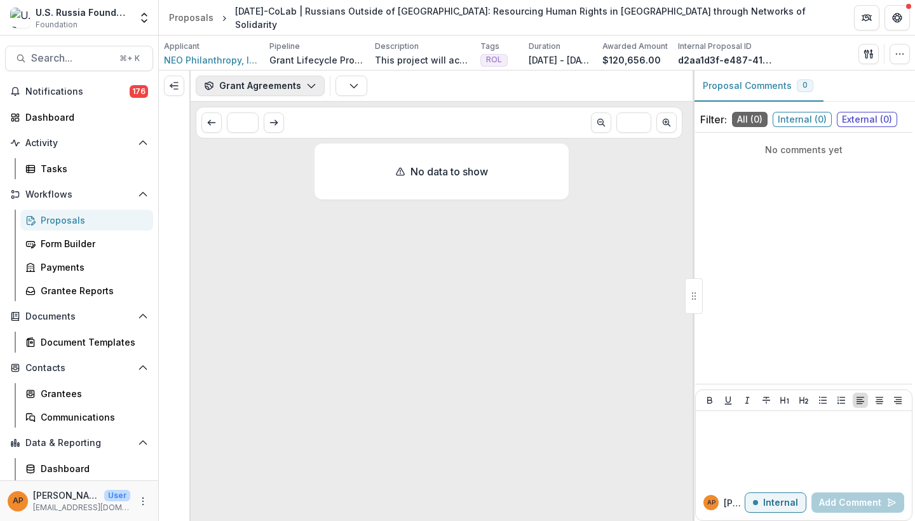
click at [271, 76] on button "Grant Agreements" at bounding box center [260, 86] width 129 height 20
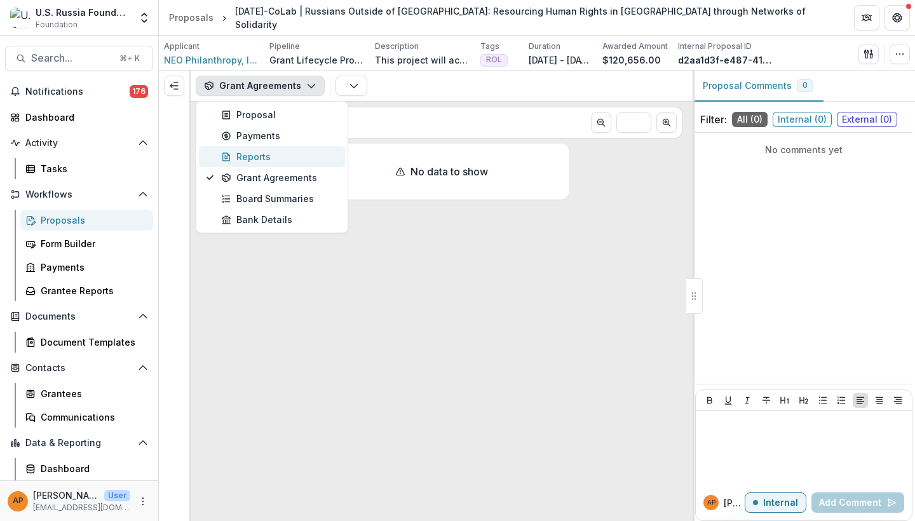
click at [280, 155] on div "Reports" at bounding box center [279, 156] width 116 height 13
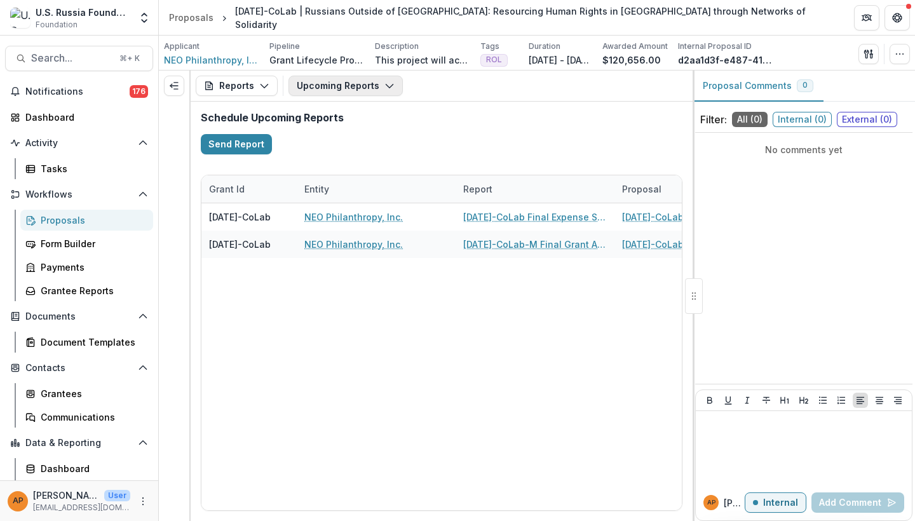
click at [376, 85] on button "Upcoming Reports" at bounding box center [346, 86] width 114 height 20
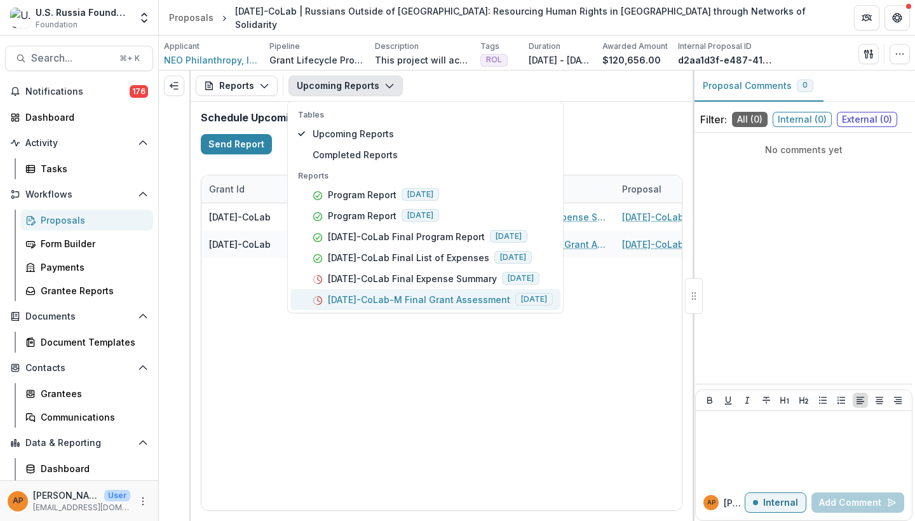
click at [437, 299] on p "[DATE]-CoLab-M Final Grant Assessment" at bounding box center [419, 299] width 182 height 13
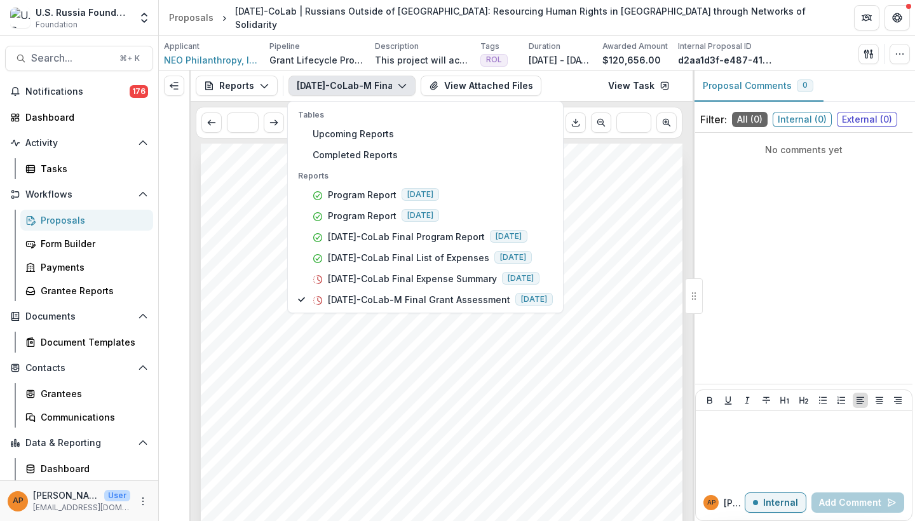
click at [622, 327] on span "23-AUG-12-CoLab | Russians Outside of Russia: Resourcing Human Rights in Russia…" at bounding box center [494, 325] width 529 height 10
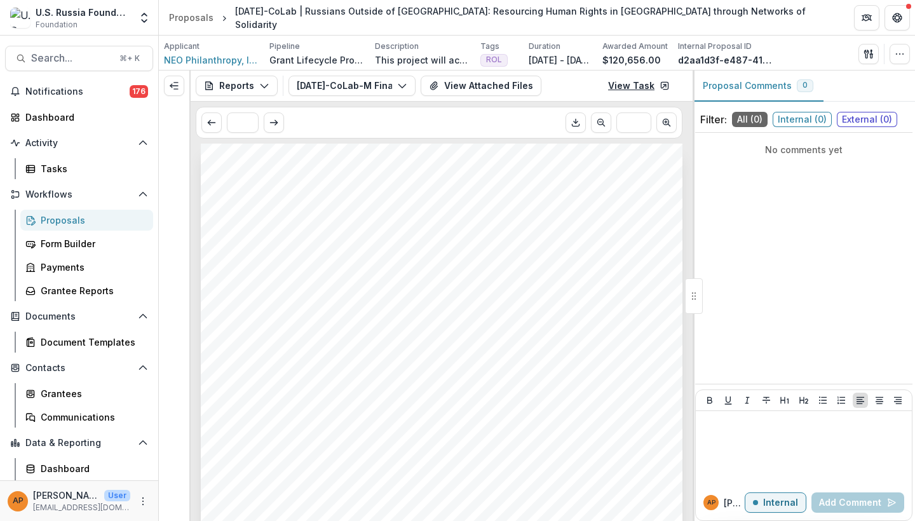
click at [639, 85] on link "View Task" at bounding box center [639, 86] width 77 height 20
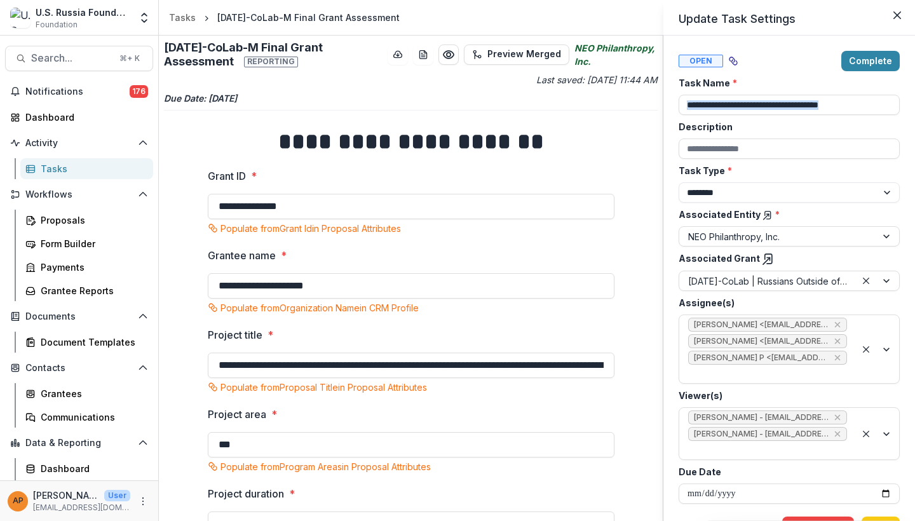
drag, startPoint x: 658, startPoint y: 107, endPoint x: 652, endPoint y: 158, distance: 51.2
click at [652, 158] on div "**********" at bounding box center [457, 260] width 915 height 521
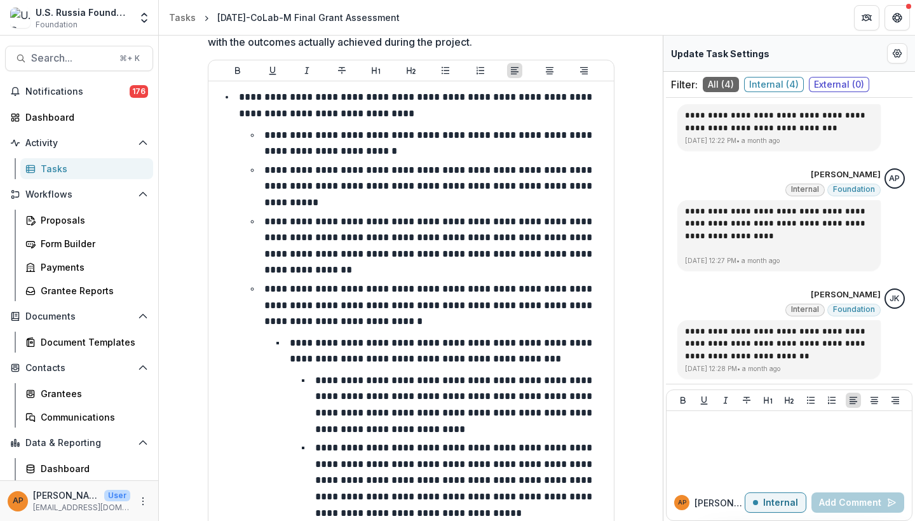
scroll to position [60, 0]
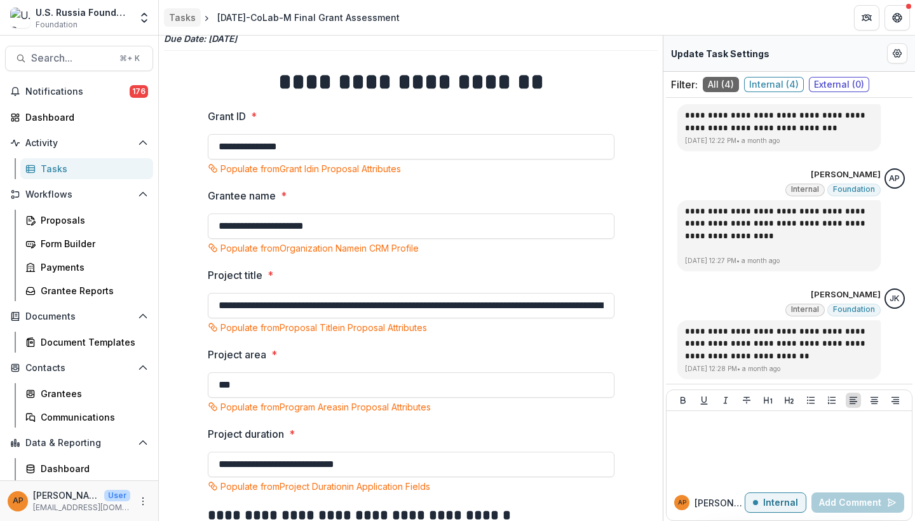
click at [183, 17] on div "Tasks" at bounding box center [182, 17] width 27 height 13
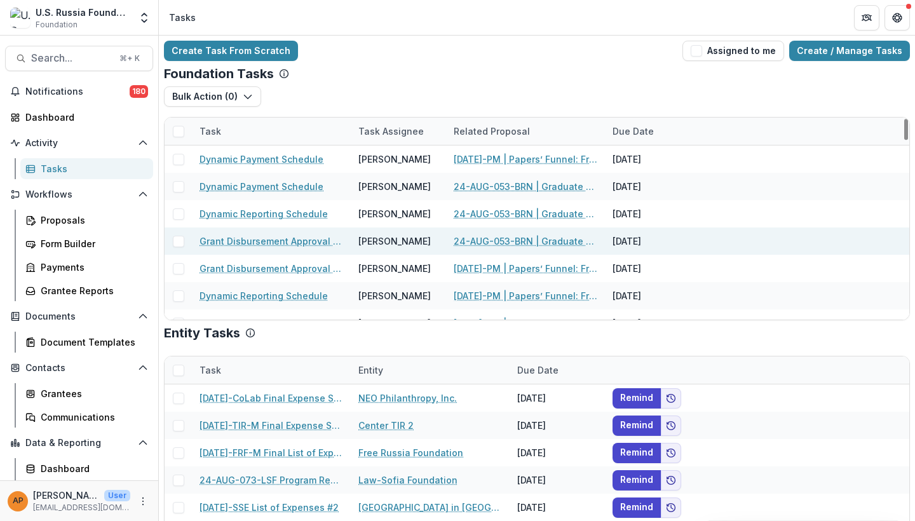
scroll to position [4, 0]
